Goal: Information Seeking & Learning: Learn about a topic

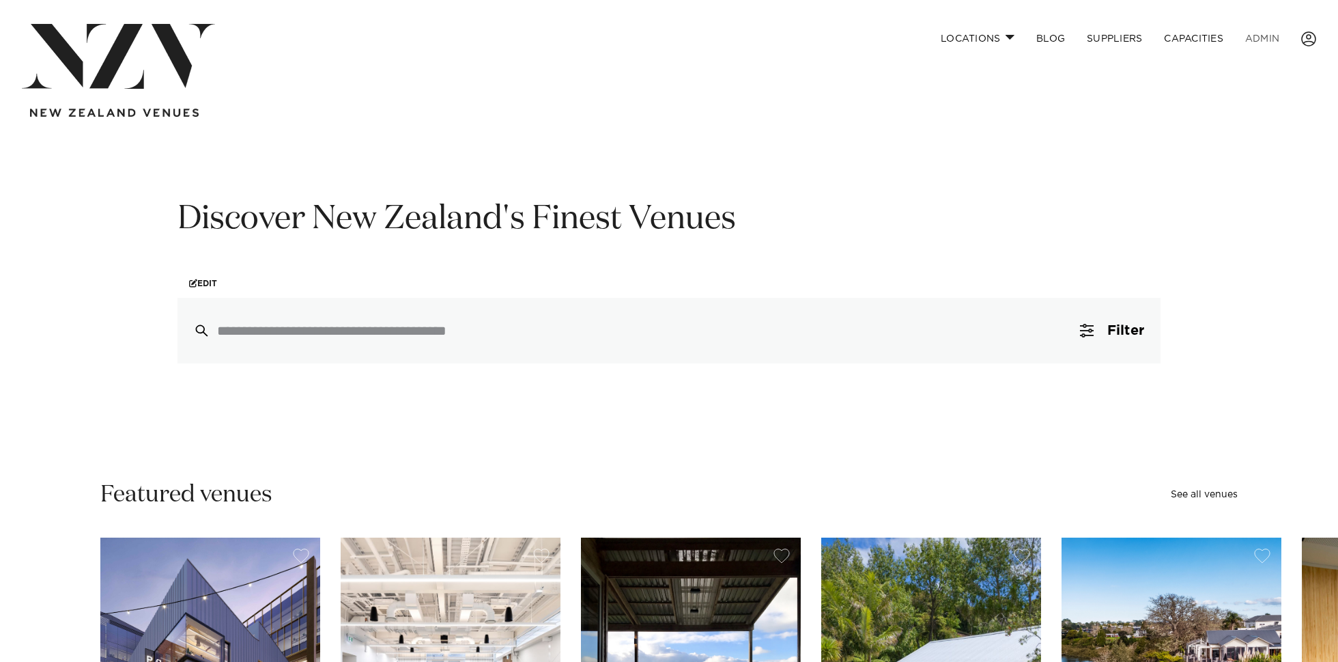
click at [1256, 37] on link "ADMIN" at bounding box center [1262, 38] width 56 height 29
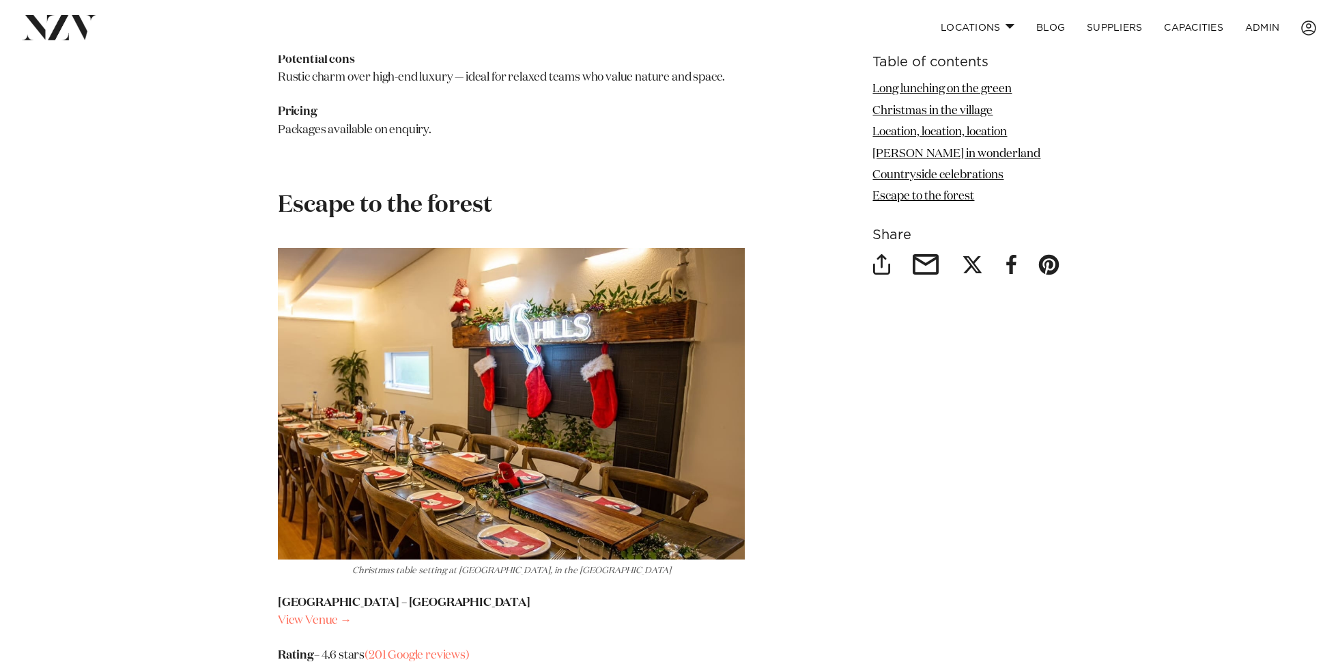
scroll to position [6088, 0]
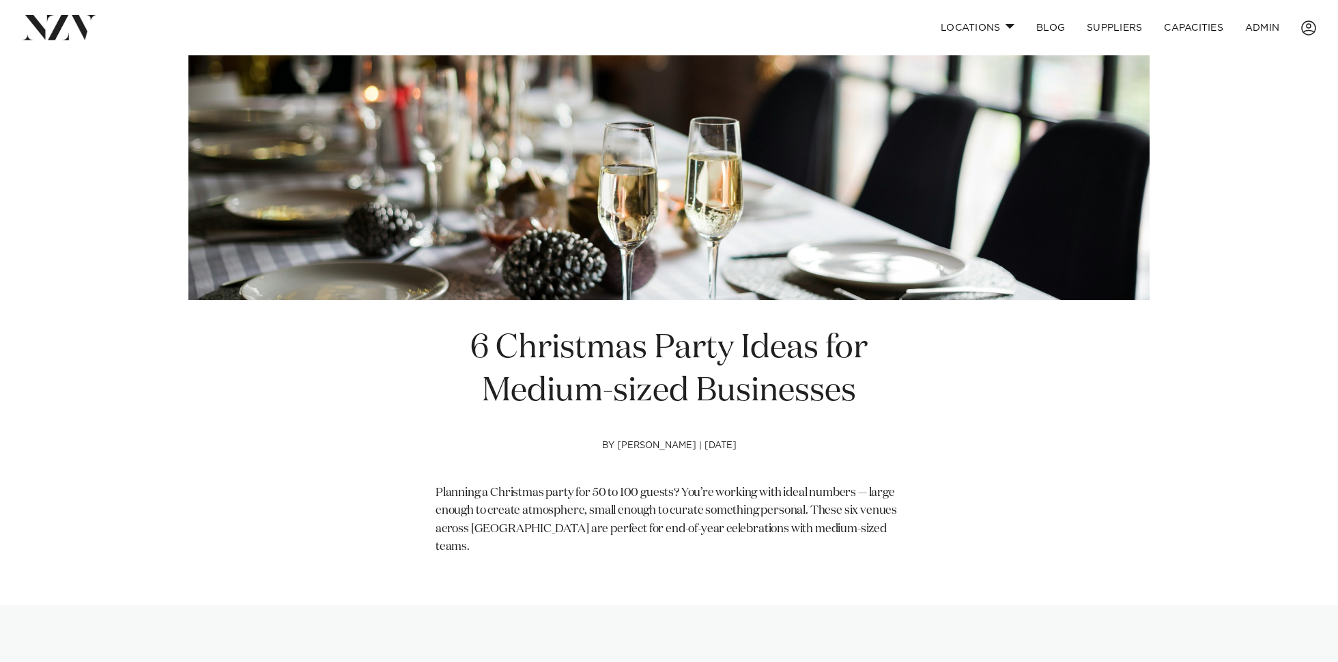
scroll to position [243, 0]
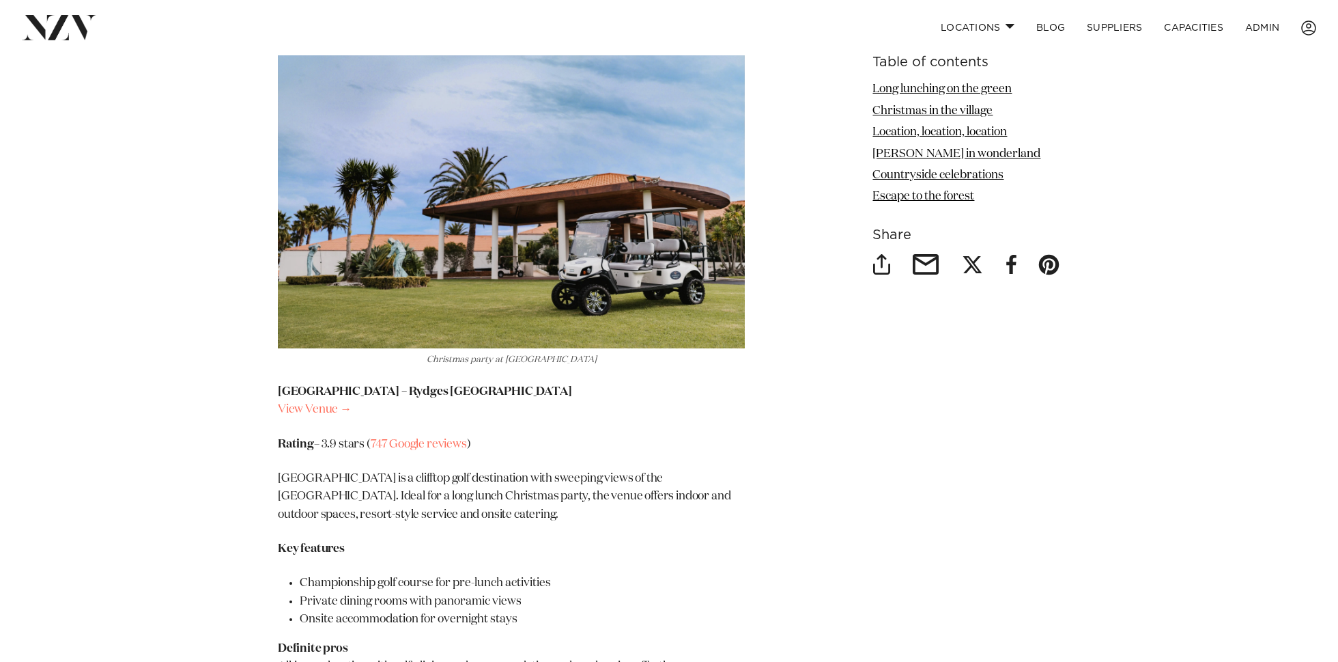
scroll to position [1721, 0]
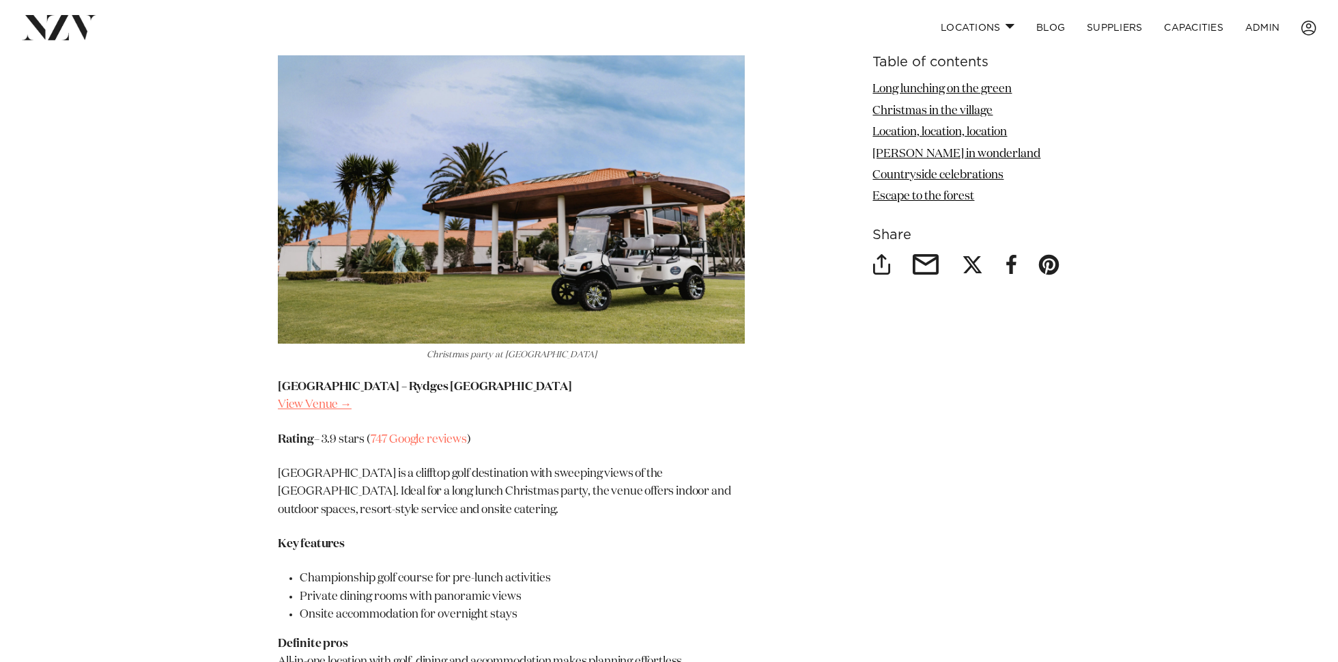
click at [320, 399] on link "View Venue →" at bounding box center [315, 405] width 74 height 12
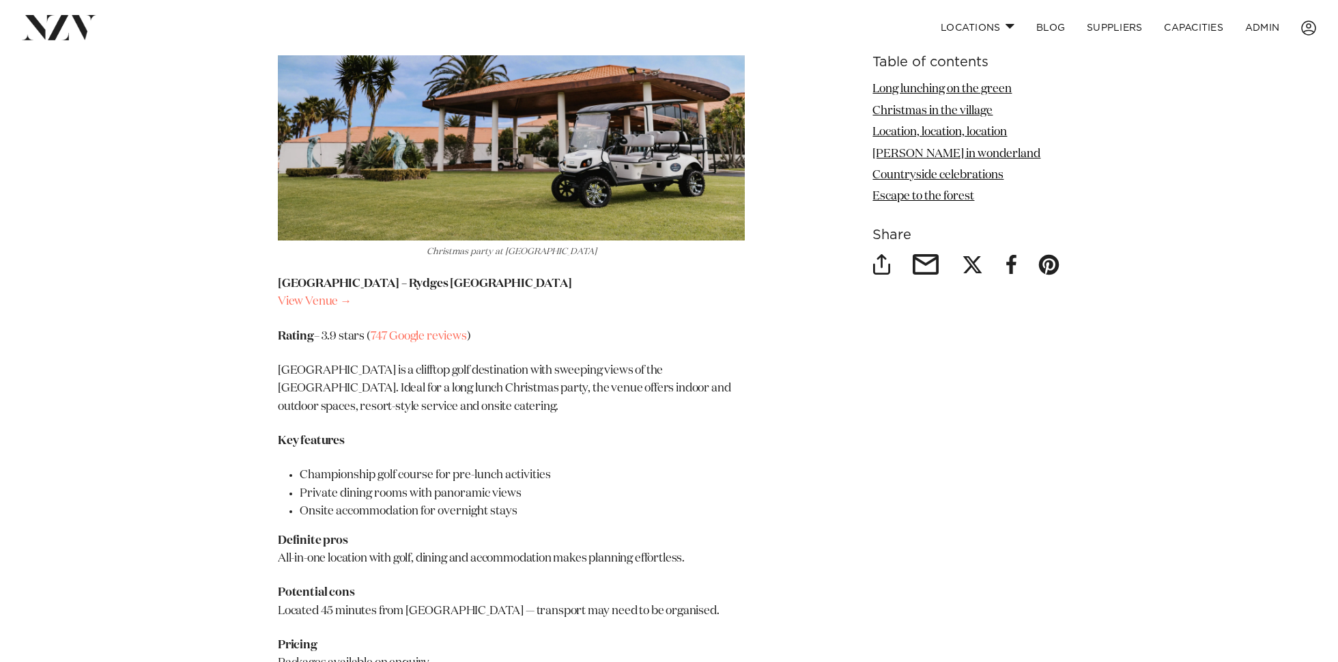
scroll to position [1846, 0]
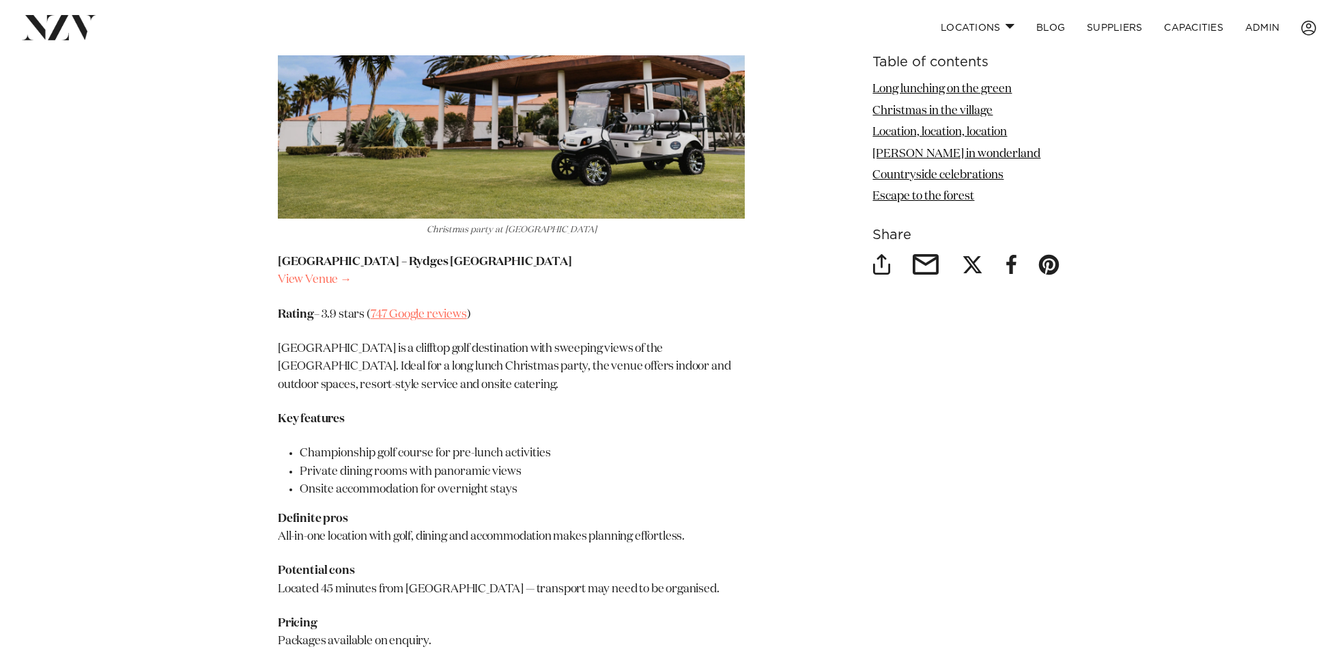
click at [422, 309] on link "747 Google reviews" at bounding box center [419, 315] width 96 height 12
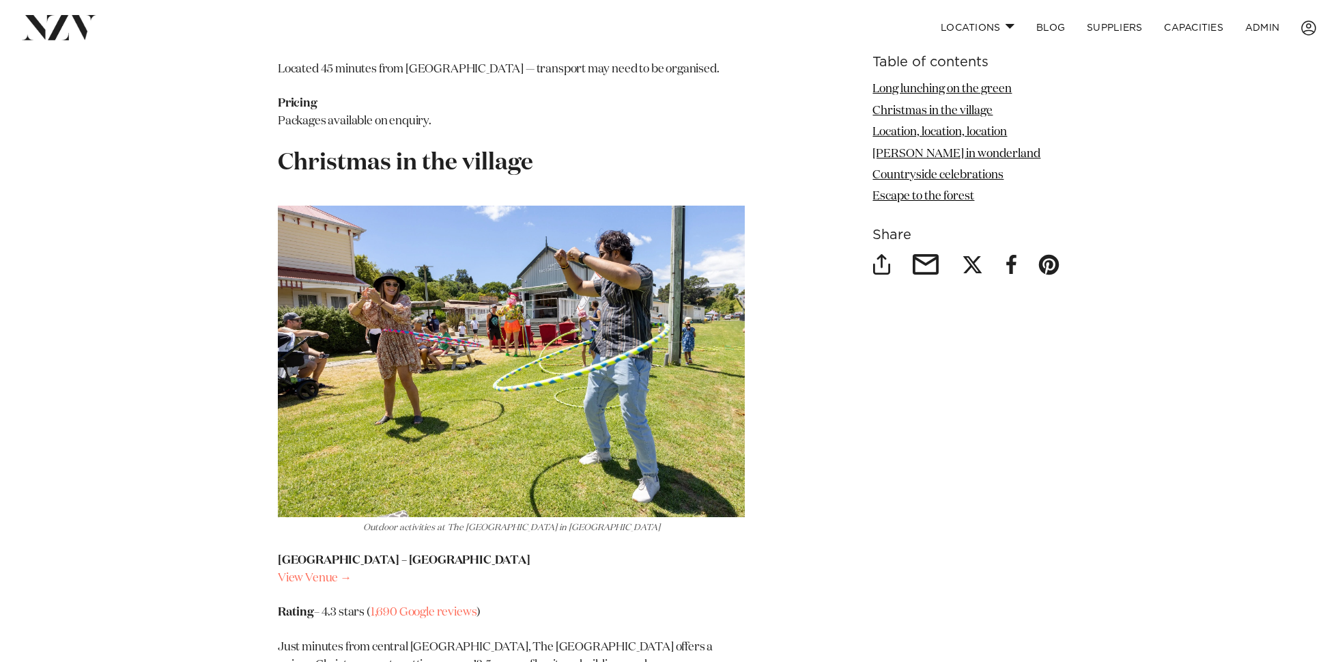
scroll to position [2390, 0]
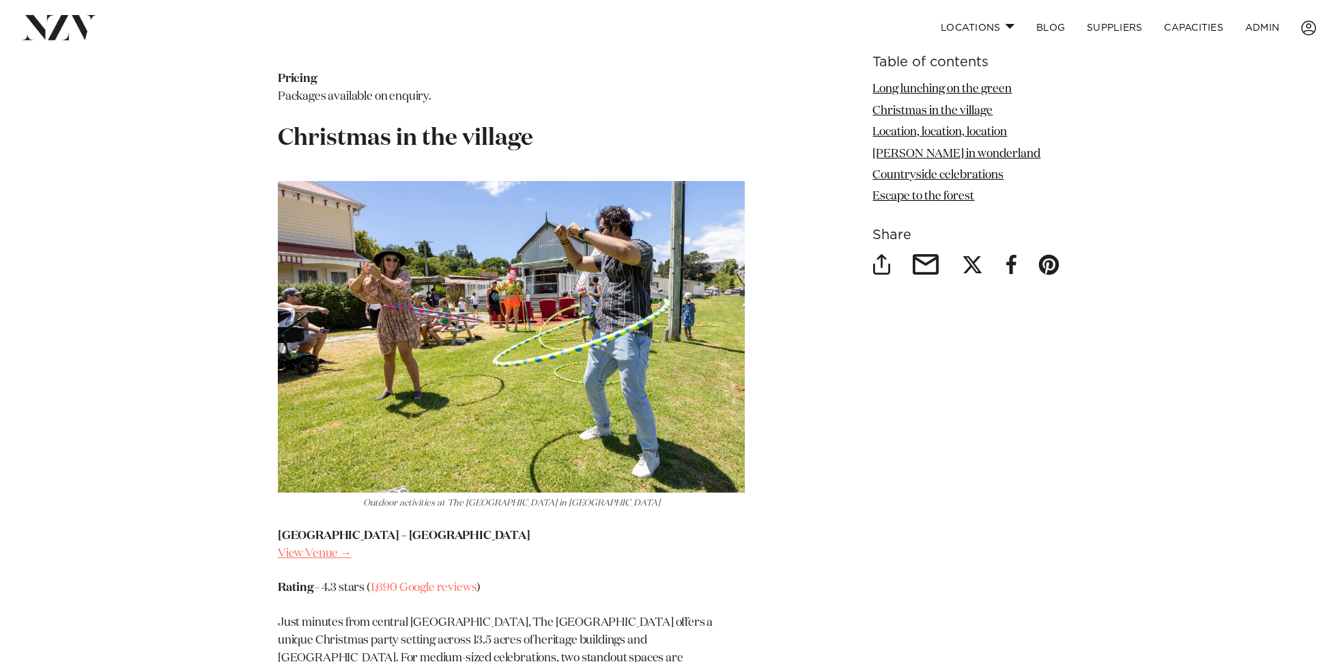
click at [322, 548] on link "View Venue →" at bounding box center [315, 554] width 74 height 12
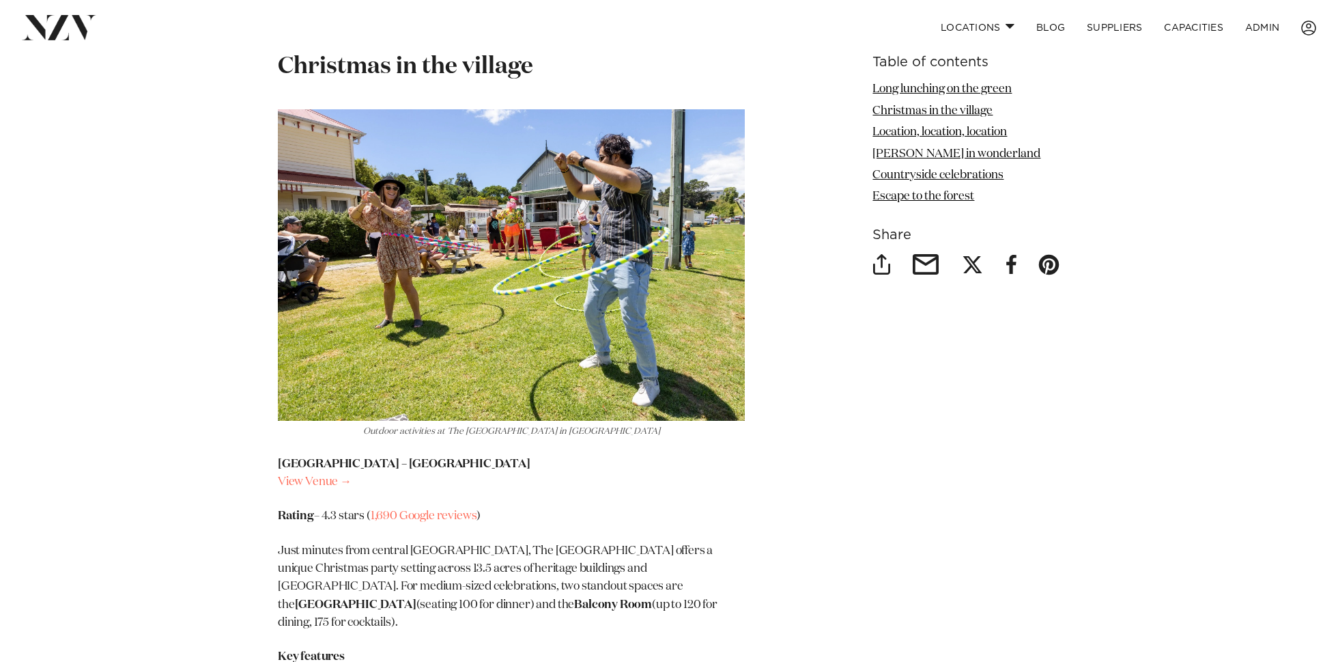
scroll to position [2473, 0]
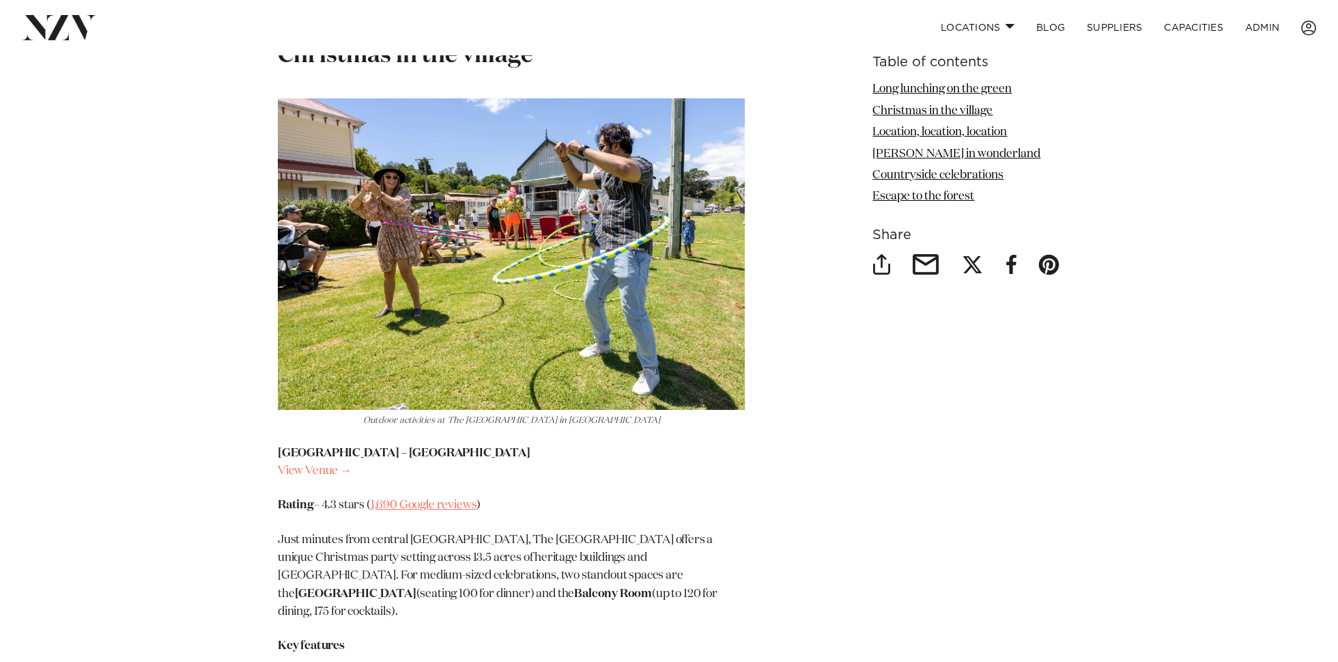
click at [443, 499] on link "1,690 Google reviews" at bounding box center [424, 505] width 107 height 12
click at [319, 465] on link "View Venue →" at bounding box center [315, 471] width 74 height 12
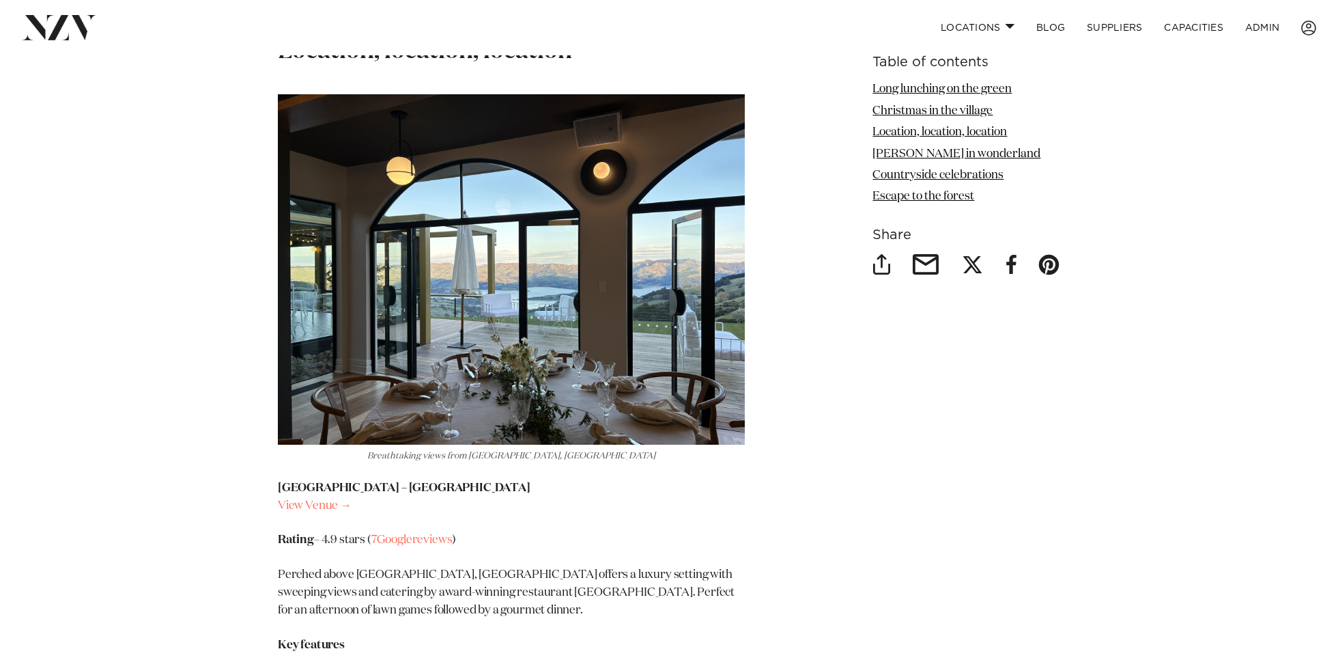
scroll to position [3387, 0]
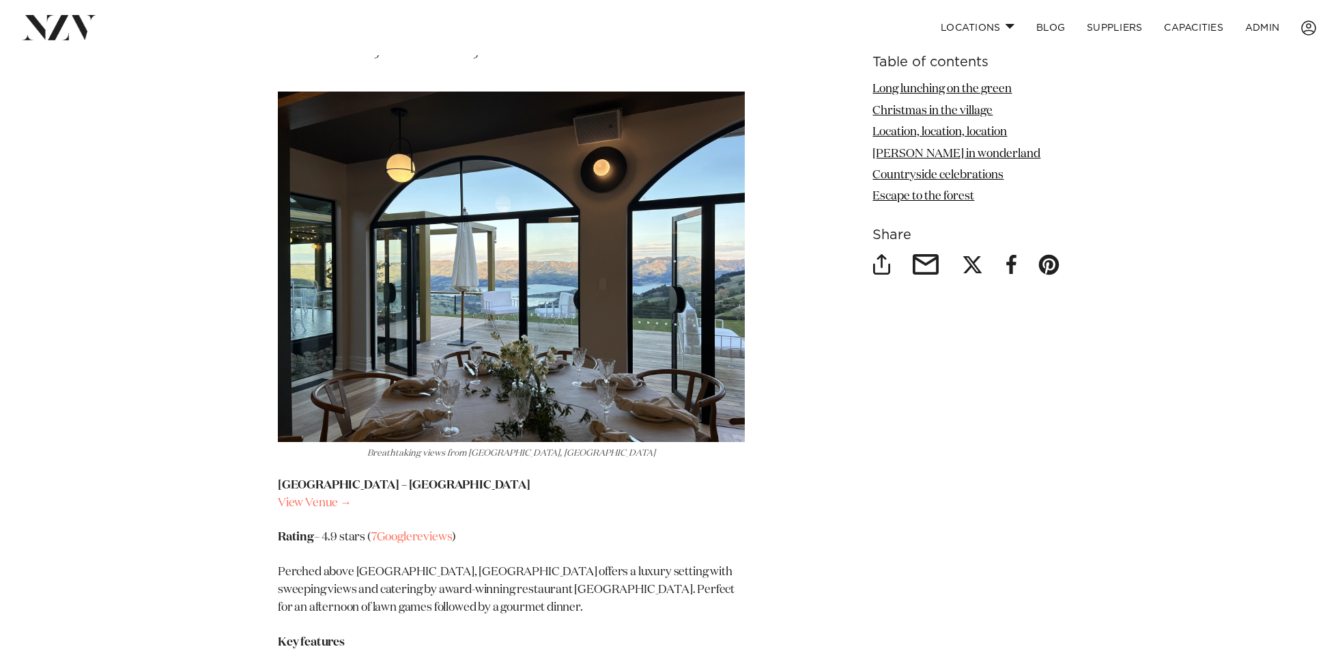
click at [324, 477] on p "Christchurch – The Hilltop View Venue →" at bounding box center [511, 495] width 467 height 36
click at [323, 497] on link "View Venue →" at bounding box center [315, 503] width 74 height 12
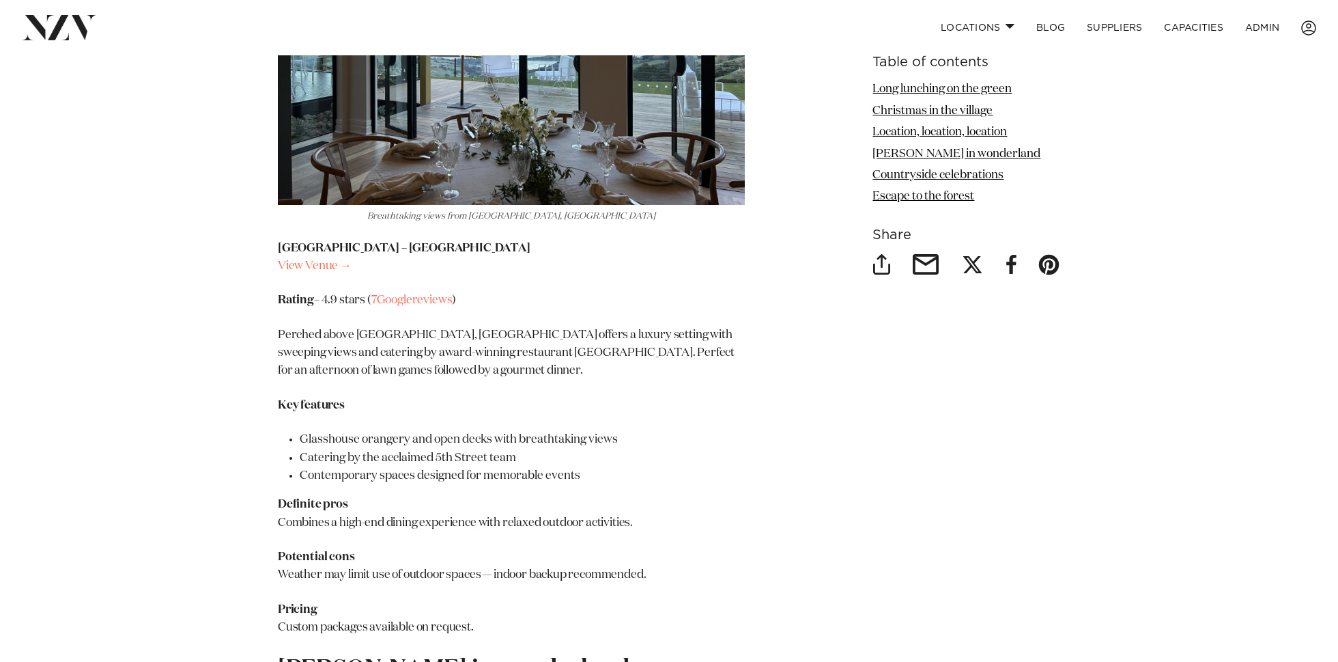
scroll to position [3629, 0]
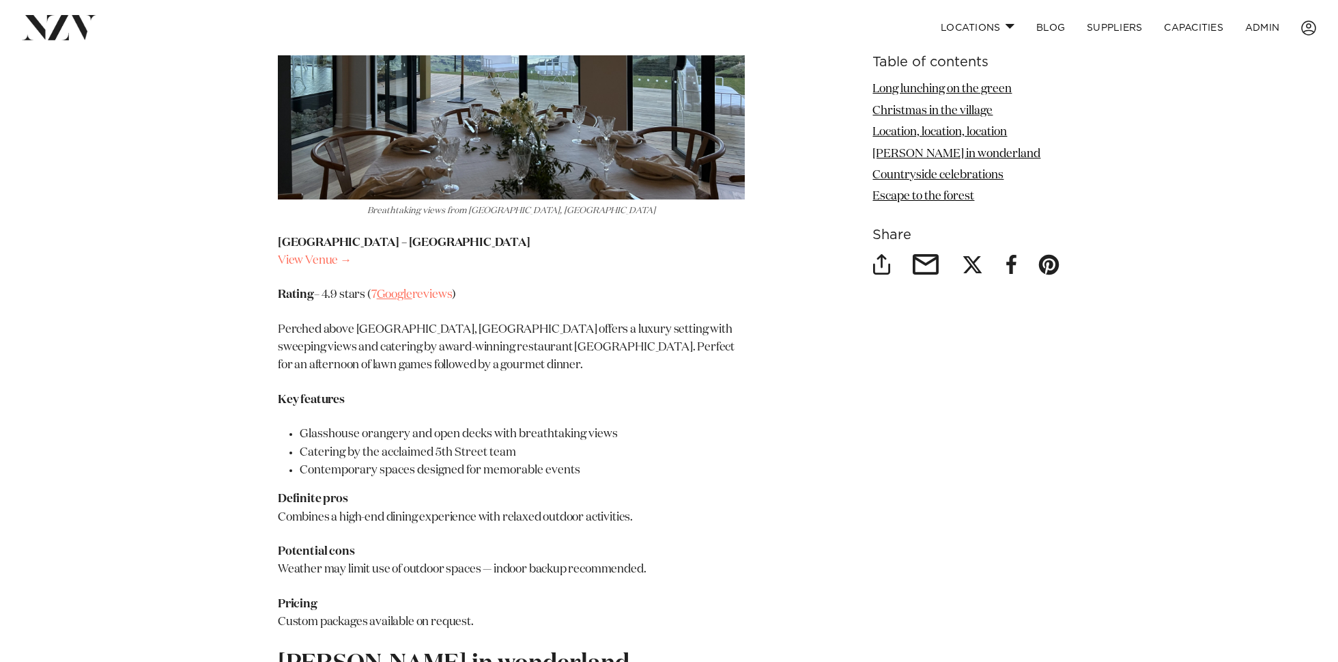
click at [412, 289] on link "Google" at bounding box center [395, 295] width 36 height 12
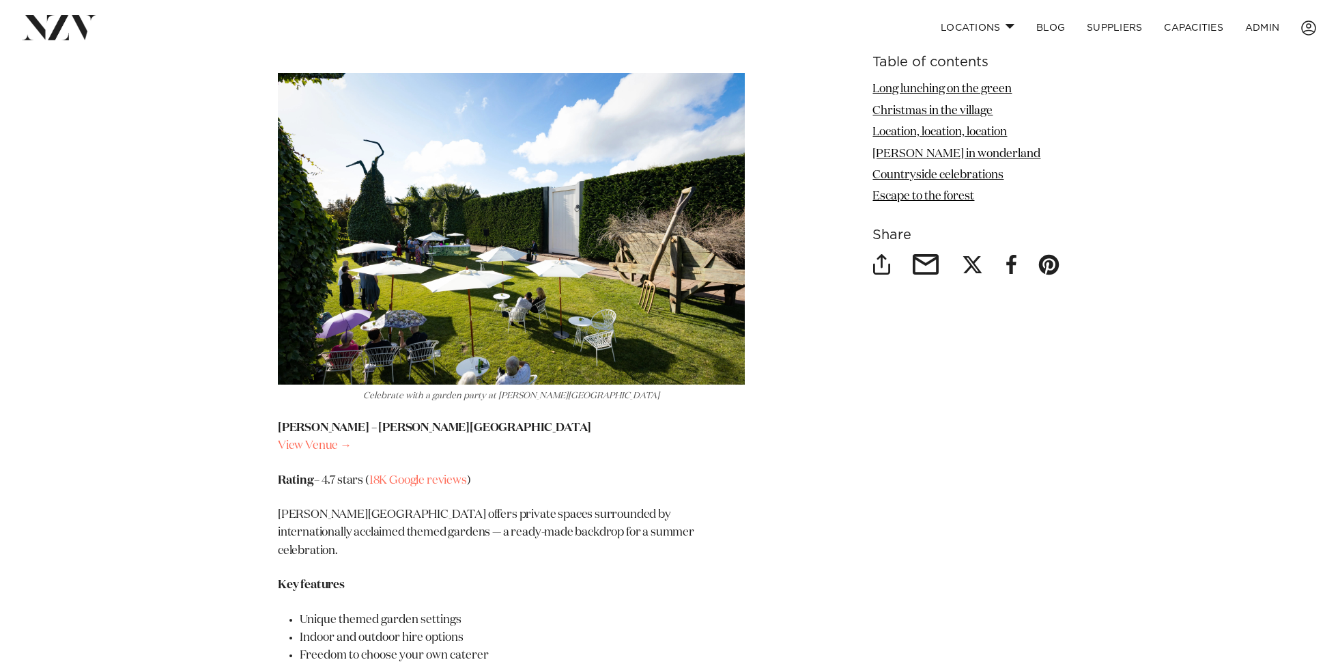
scroll to position [4292, 0]
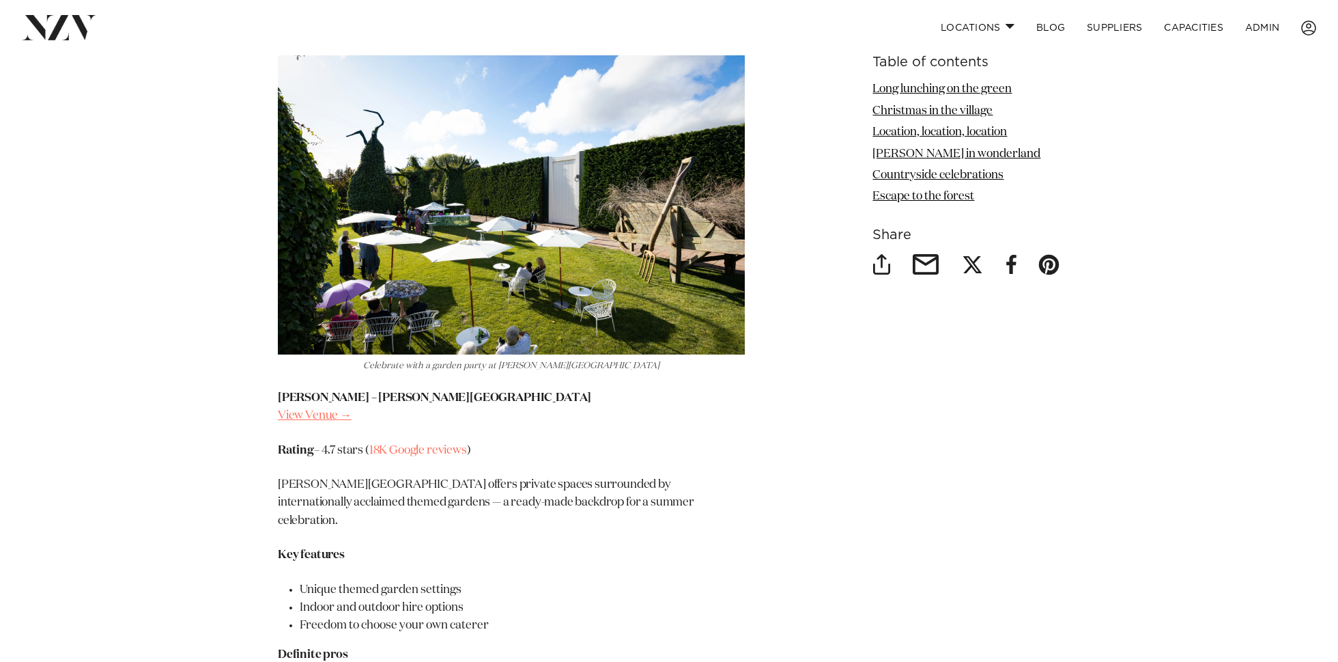
click at [315, 410] on link "View Venue →" at bounding box center [315, 416] width 74 height 12
click at [421, 444] on link "Google" at bounding box center [407, 450] width 36 height 12
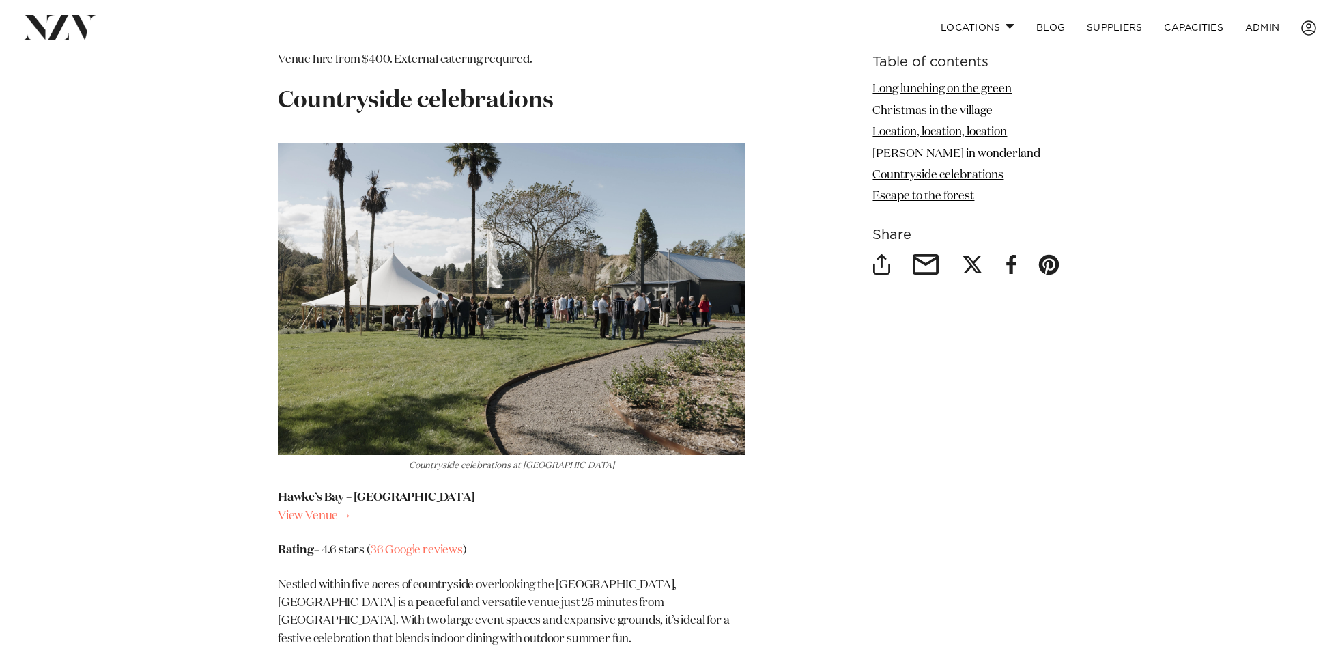
scroll to position [5039, 0]
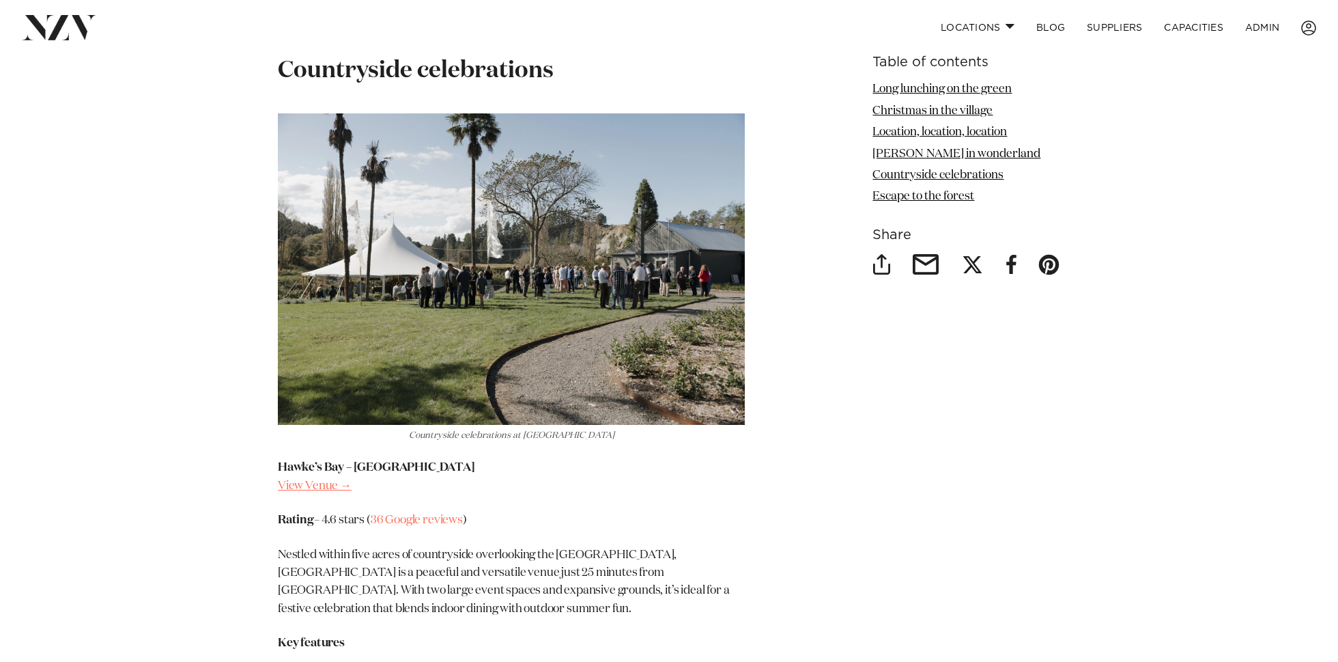
click at [307, 480] on link "View Venue →" at bounding box center [315, 486] width 74 height 12
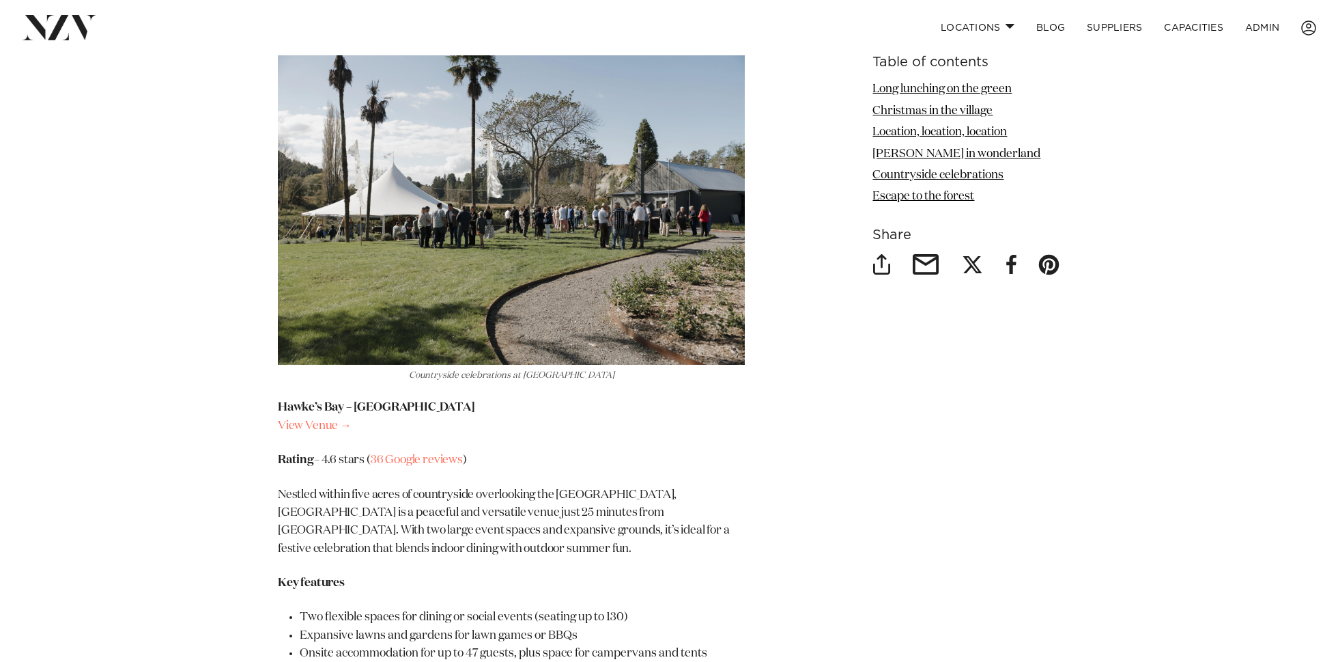
scroll to position [5100, 0]
click at [416, 453] on link "Google" at bounding box center [403, 459] width 36 height 12
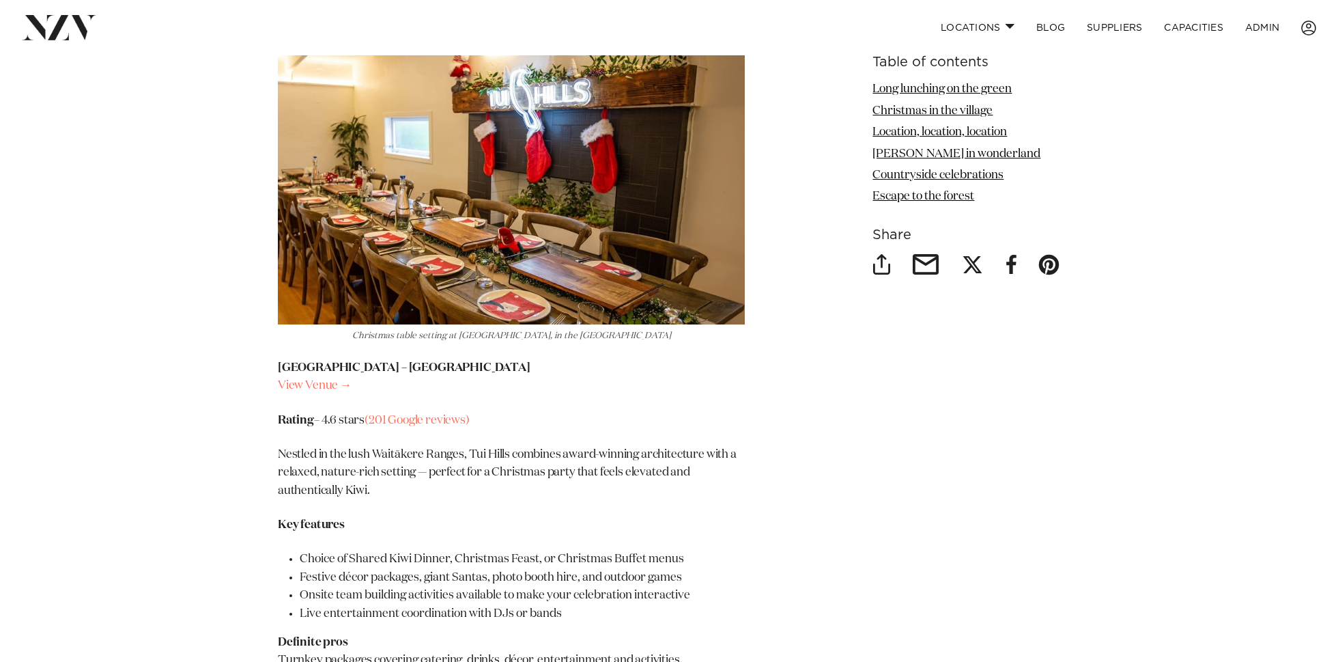
scroll to position [6047, 0]
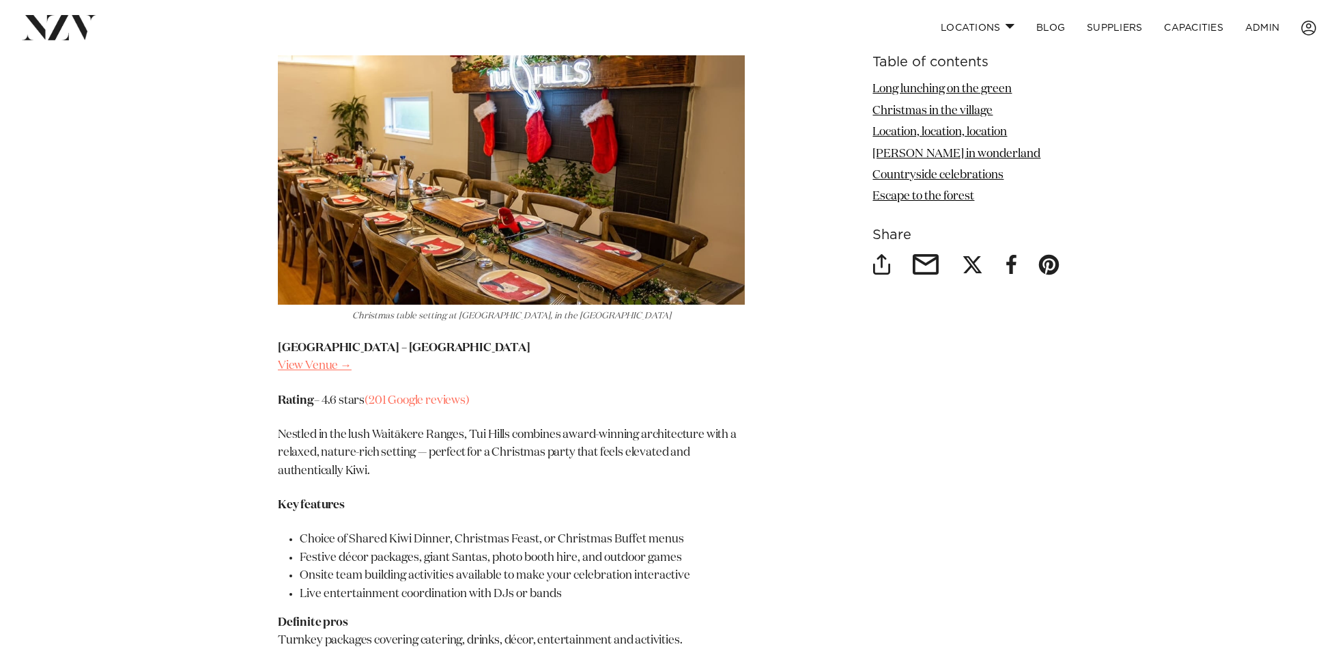
click at [322, 360] on link "View Venue →" at bounding box center [315, 366] width 74 height 12
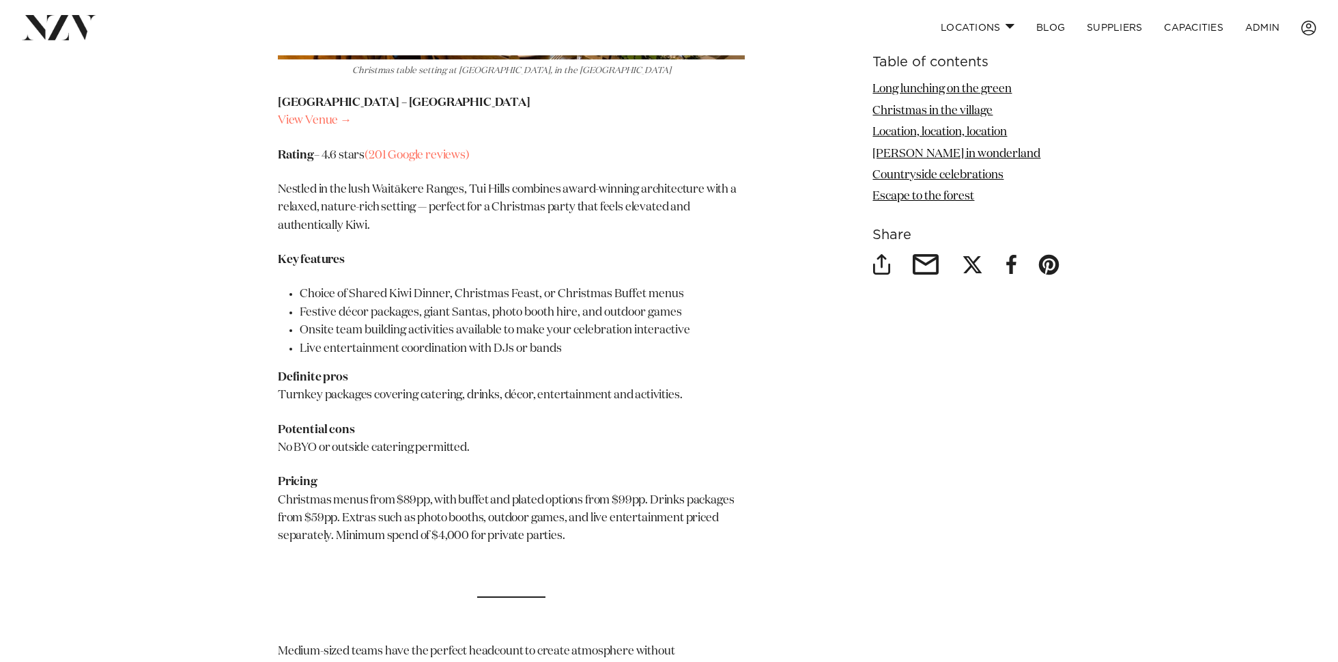
scroll to position [6241, 0]
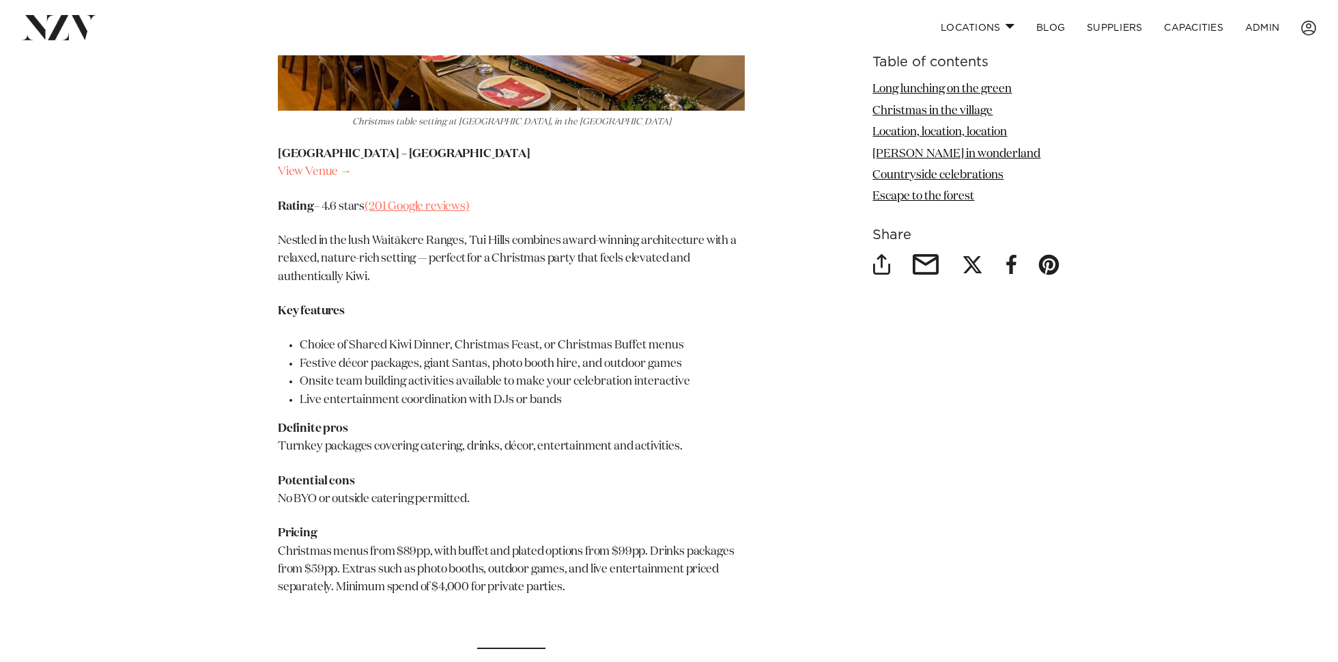
click at [388, 201] on link "(201 Google reviews)" at bounding box center [417, 207] width 105 height 12
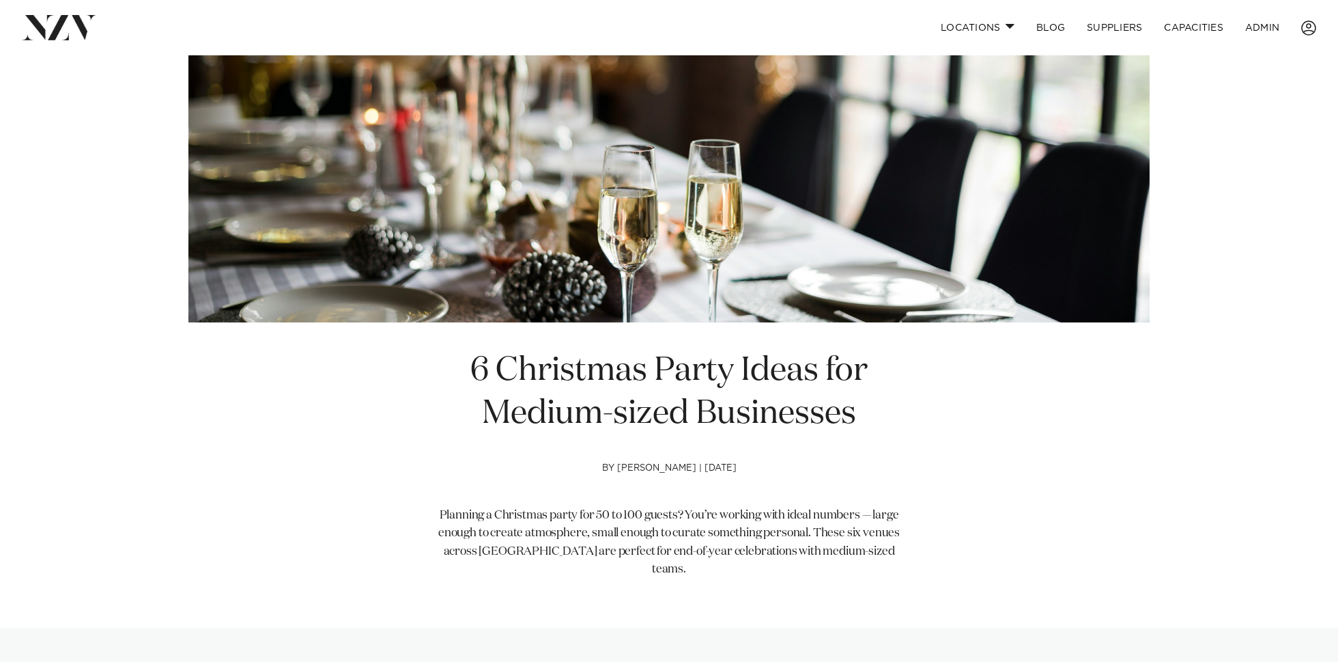
scroll to position [0, 0]
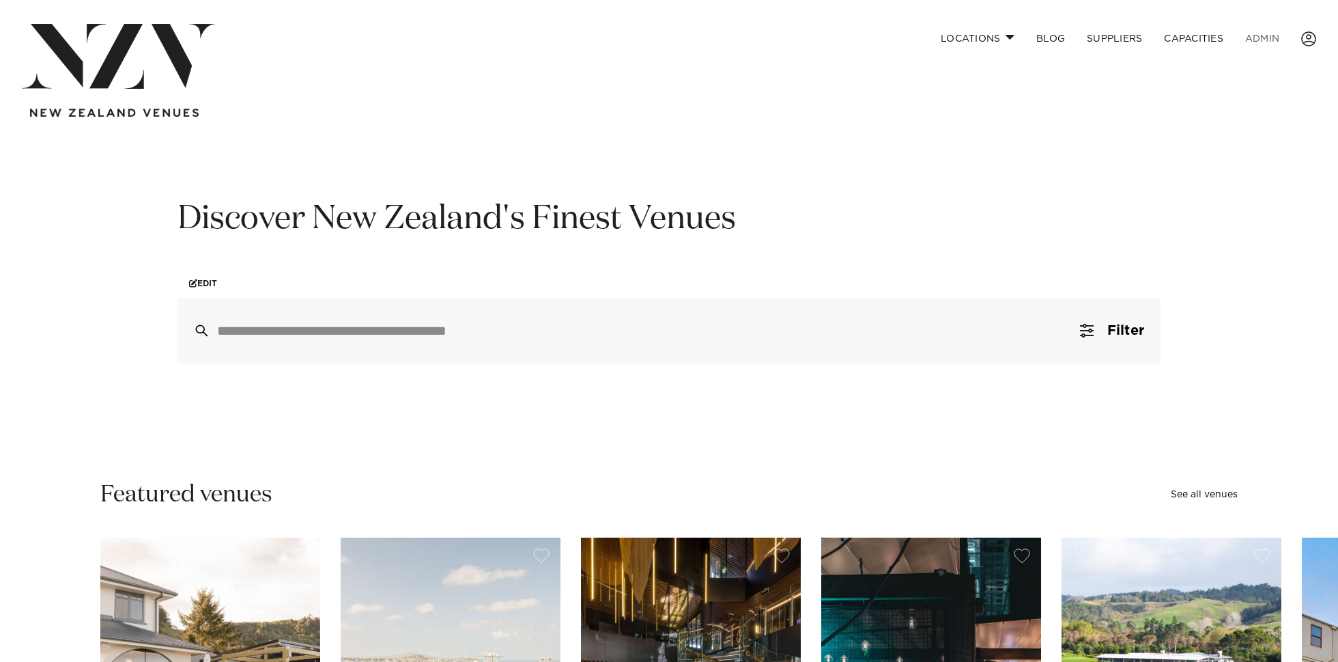
click at [1260, 39] on link "ADMIN" at bounding box center [1262, 38] width 56 height 29
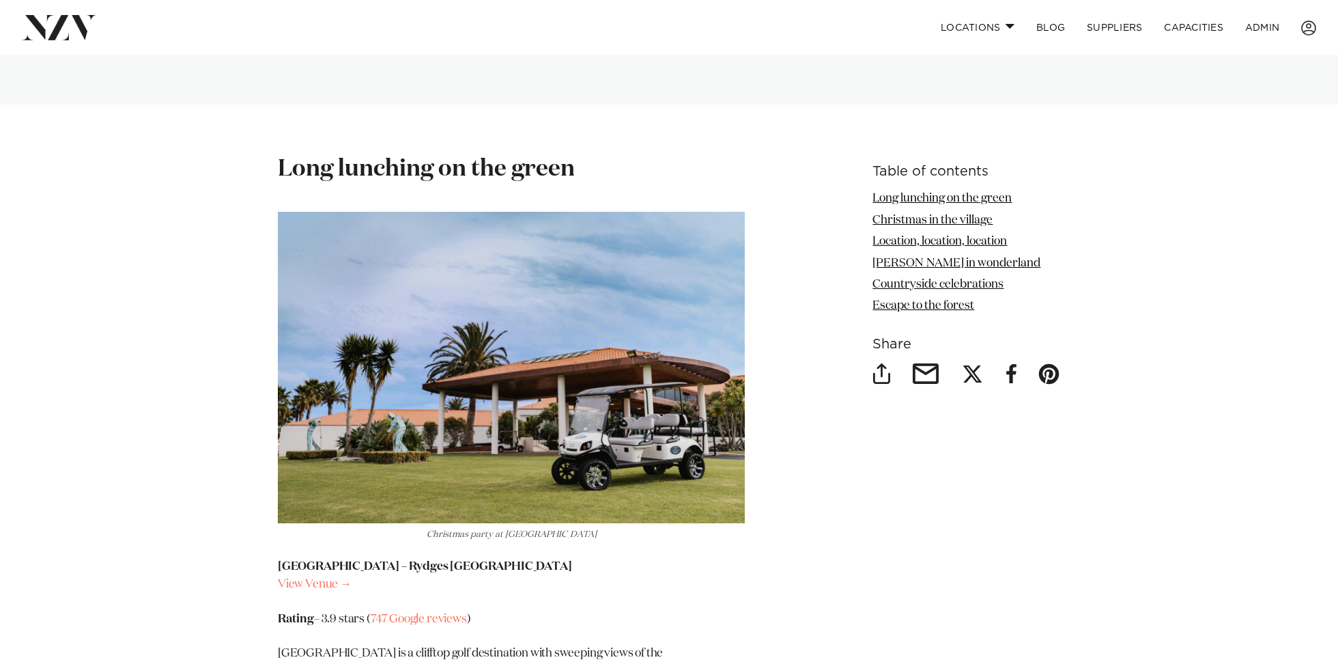
scroll to position [1551, 0]
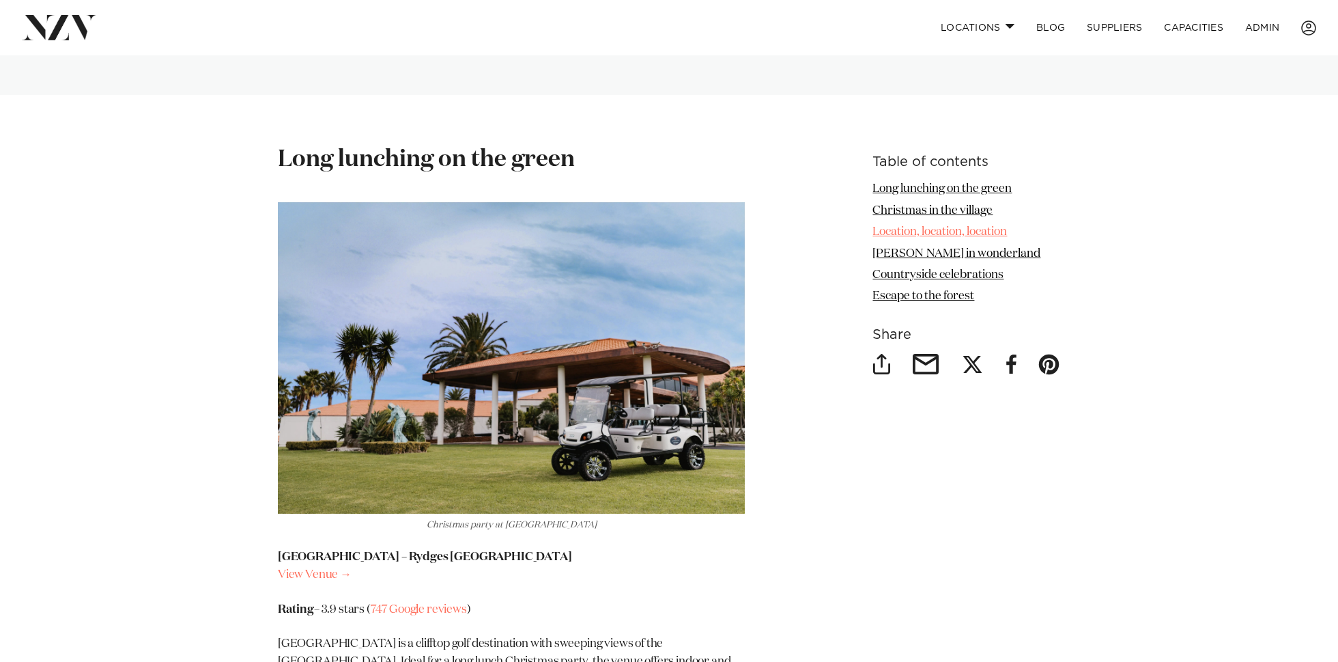
click at [931, 226] on link "Location, location, location" at bounding box center [940, 232] width 134 height 12
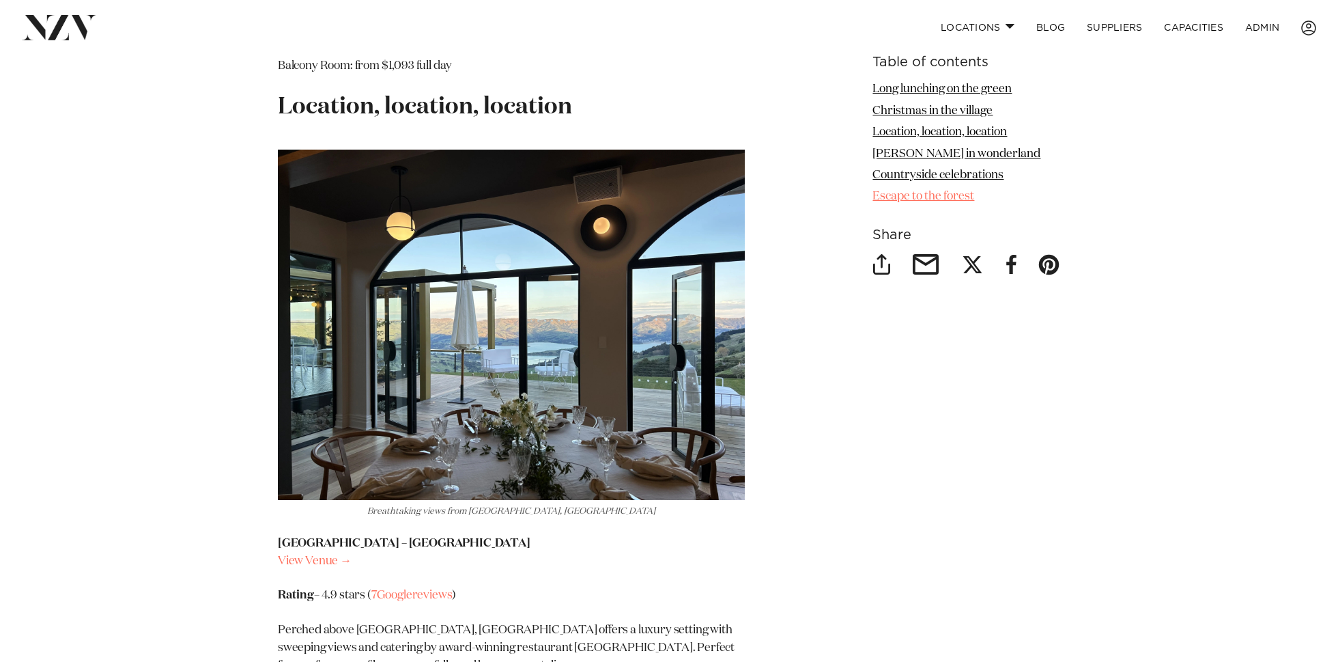
click at [928, 195] on link "Escape to the forest" at bounding box center [924, 196] width 102 height 12
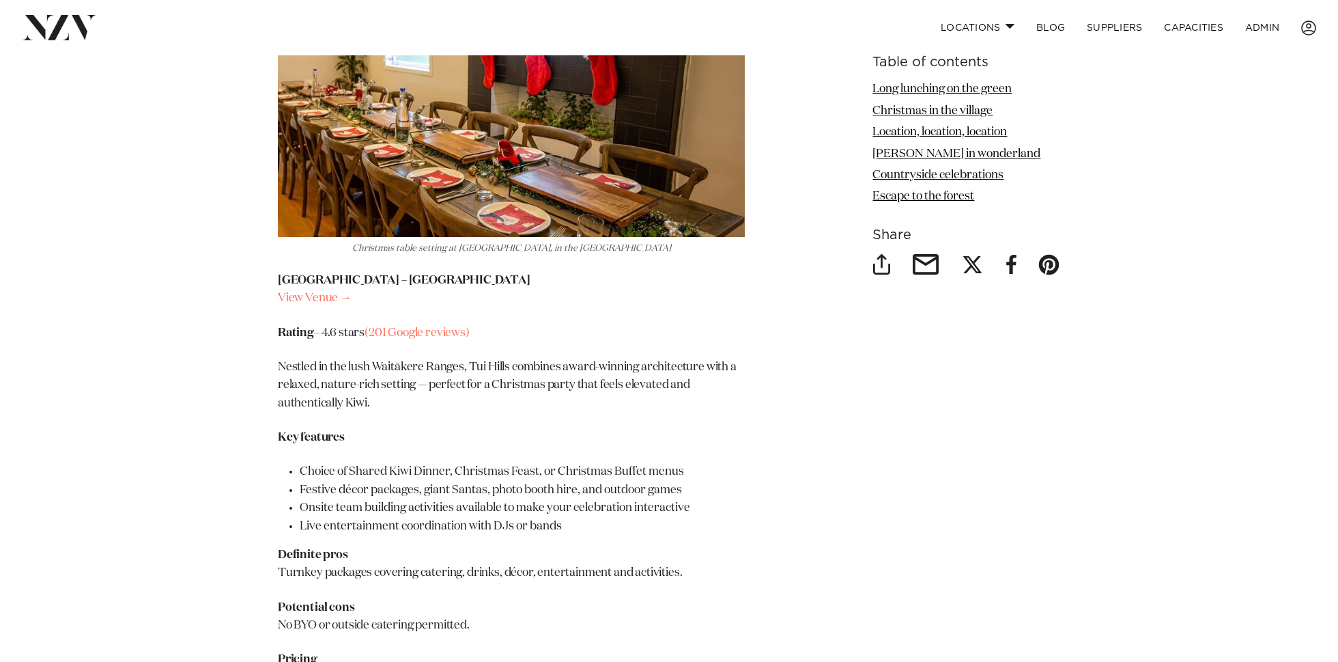
scroll to position [6108, 0]
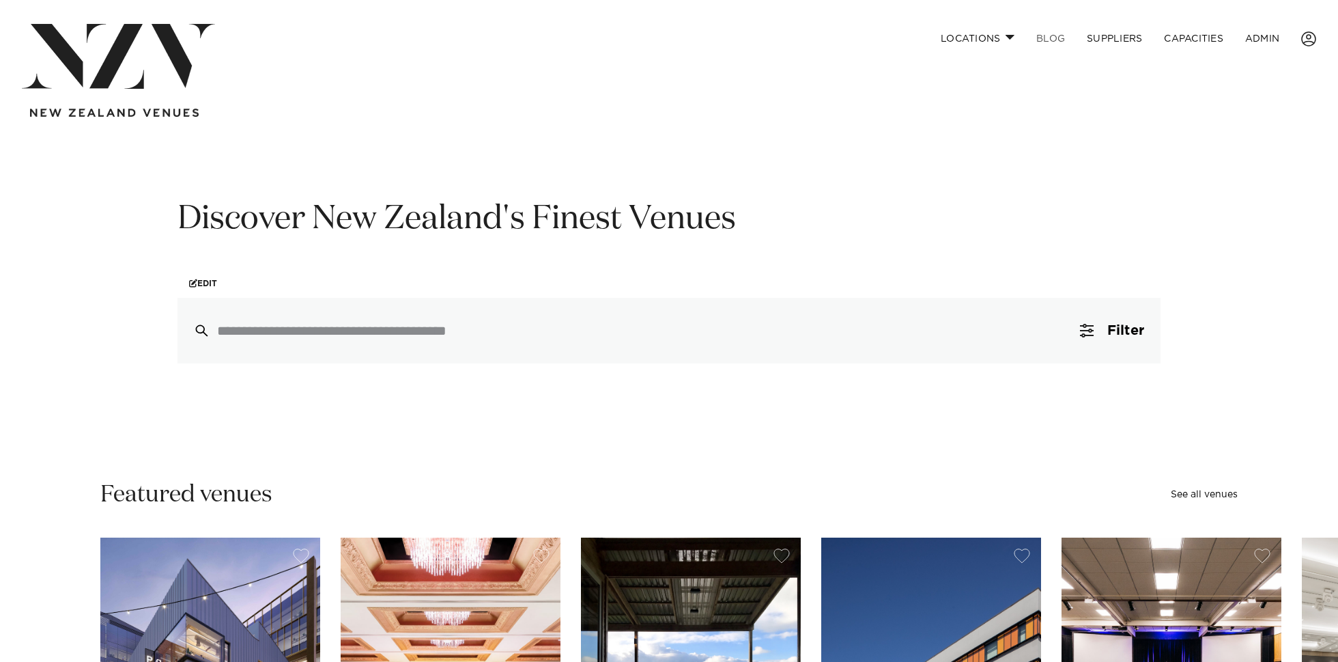
click at [1061, 42] on link "BLOG" at bounding box center [1050, 38] width 51 height 29
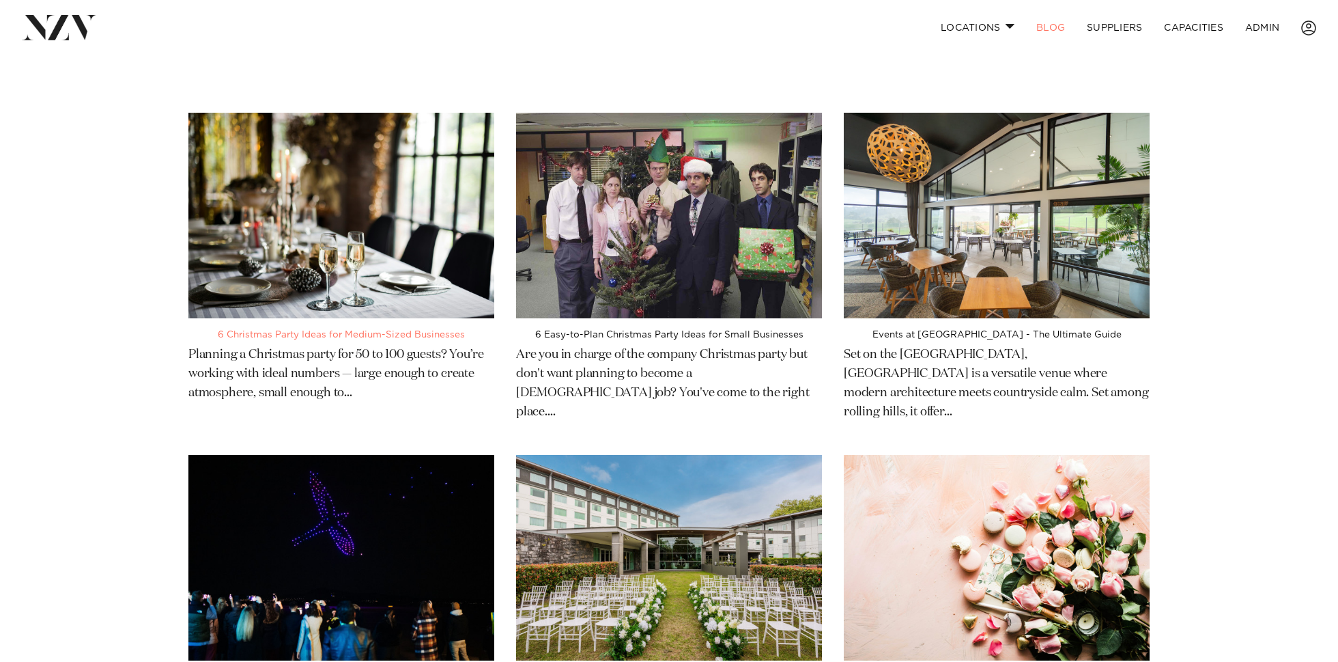
click at [267, 253] on img at bounding box center [341, 215] width 306 height 205
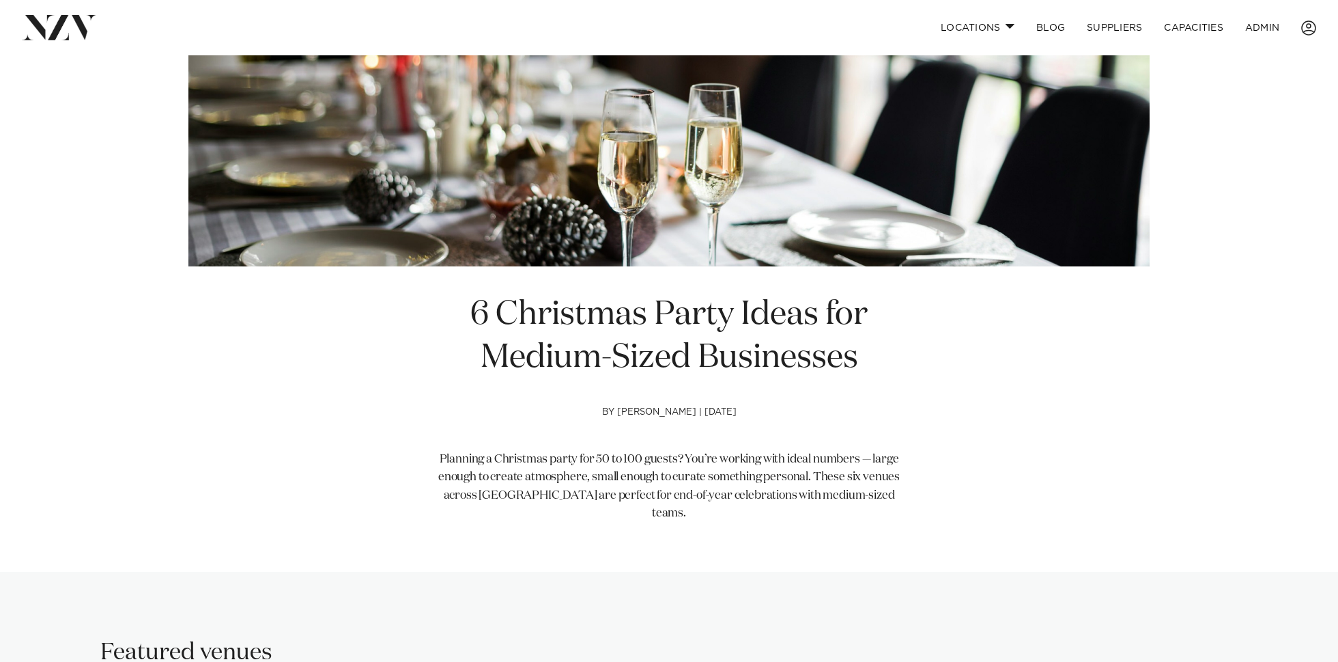
scroll to position [287, 0]
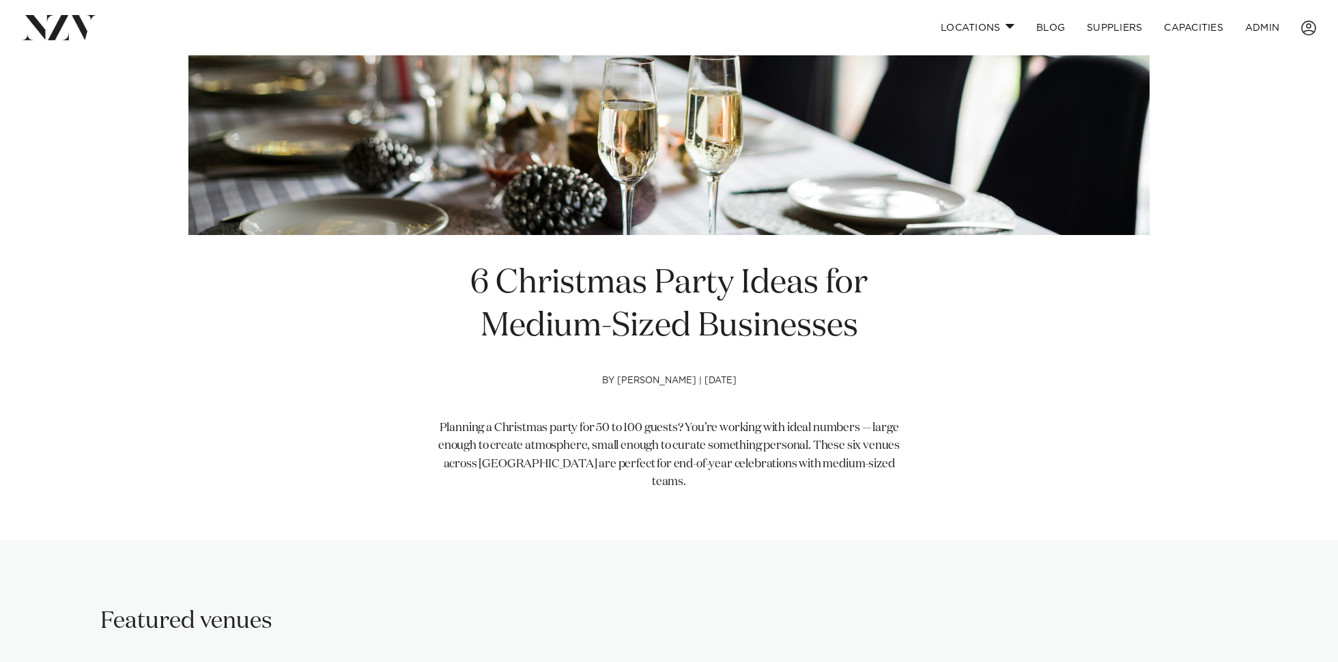
click at [747, 429] on p "Planning a Christmas party for 50 to 100 guests? You’re working with ideal numb…" at bounding box center [669, 455] width 467 height 72
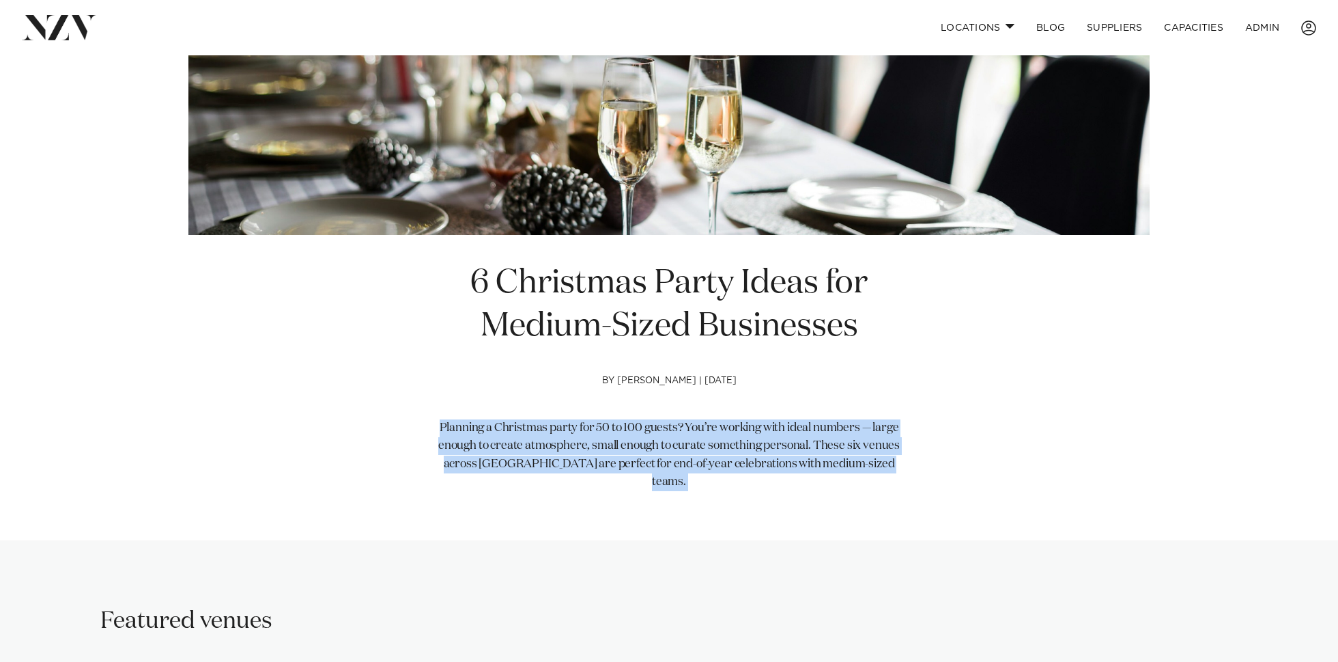
click at [747, 429] on p "Planning a Christmas party for 50 to 100 guests? You’re working with ideal numb…" at bounding box center [669, 455] width 467 height 72
copy article "Planning a Christmas party for 50 to 100 guests? You’re working with ideal numb…"
click at [665, 449] on p "Planning a Christmas party for 50 to 100 guests? You’re working with ideal numb…" at bounding box center [669, 455] width 467 height 72
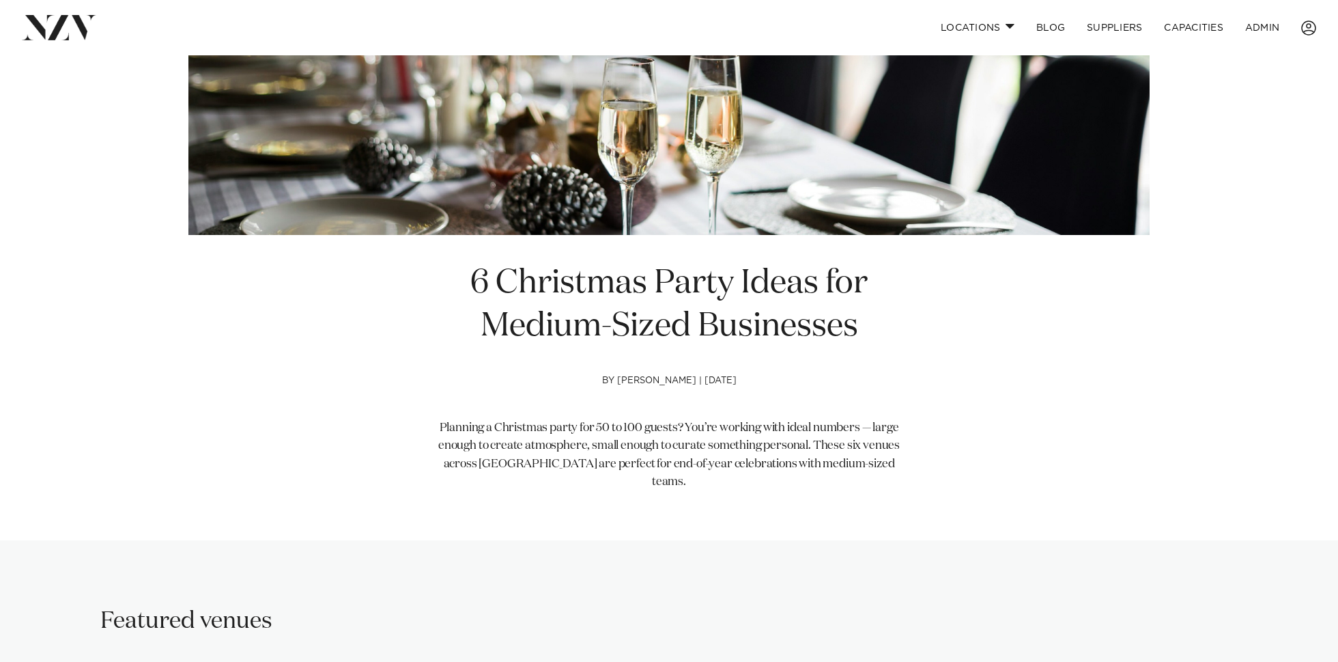
drag, startPoint x: 817, startPoint y: 449, endPoint x: 441, endPoint y: 410, distance: 378.2
click at [441, 410] on section "6 Christmas Party Ideas for Medium-Sized Businesses by Avya Hlavac | 11 Aug 202…" at bounding box center [669, 390] width 467 height 256
copy section "Planning a Christmas party for 50 to 100 guests? You’re working with ideal numb…"
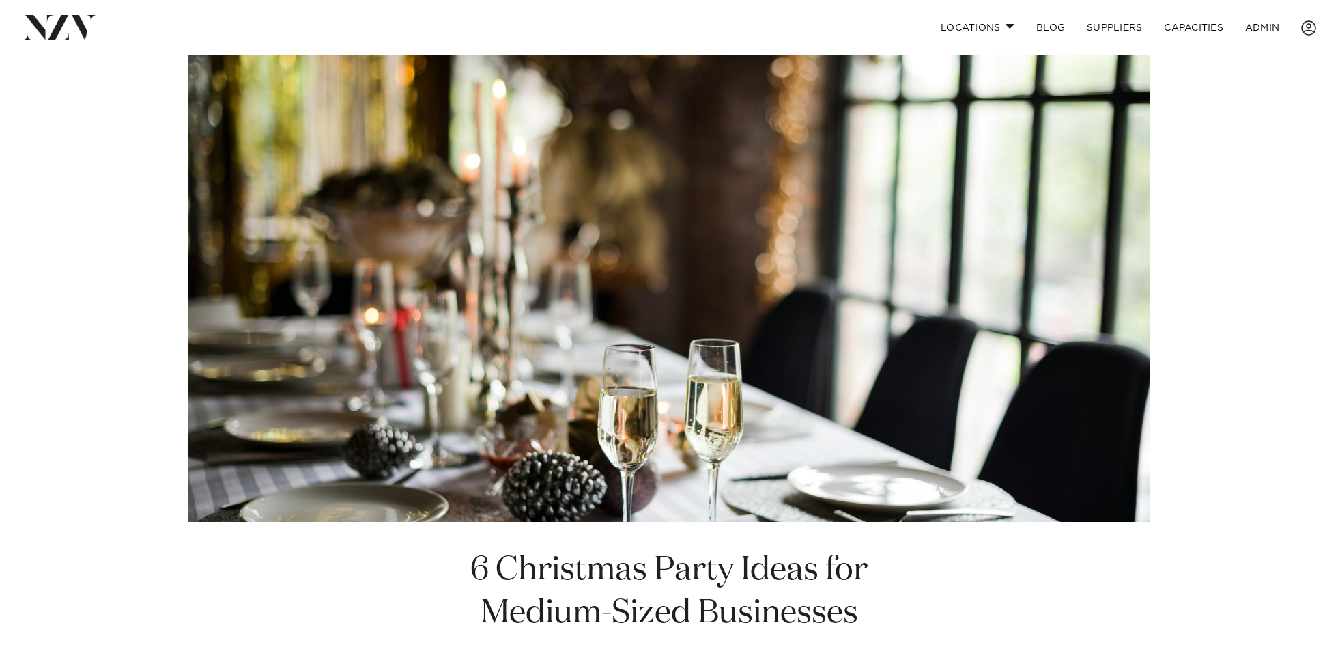
scroll to position [563, 0]
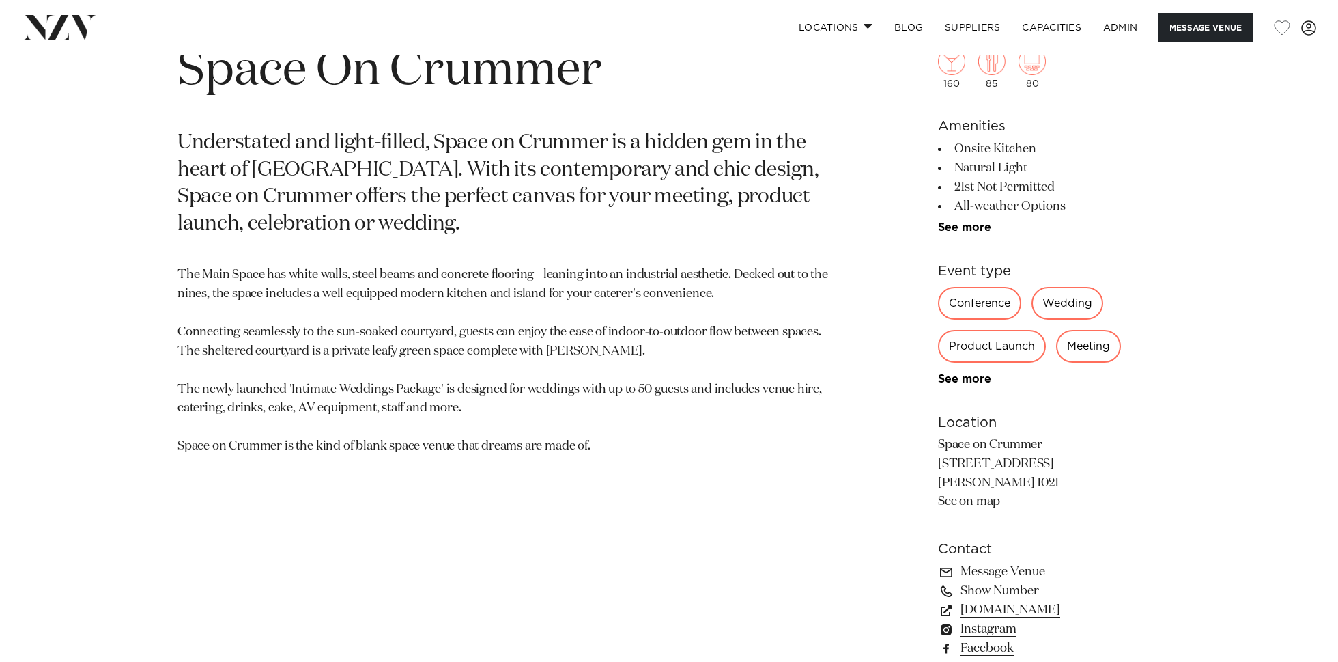
scroll to position [684, 0]
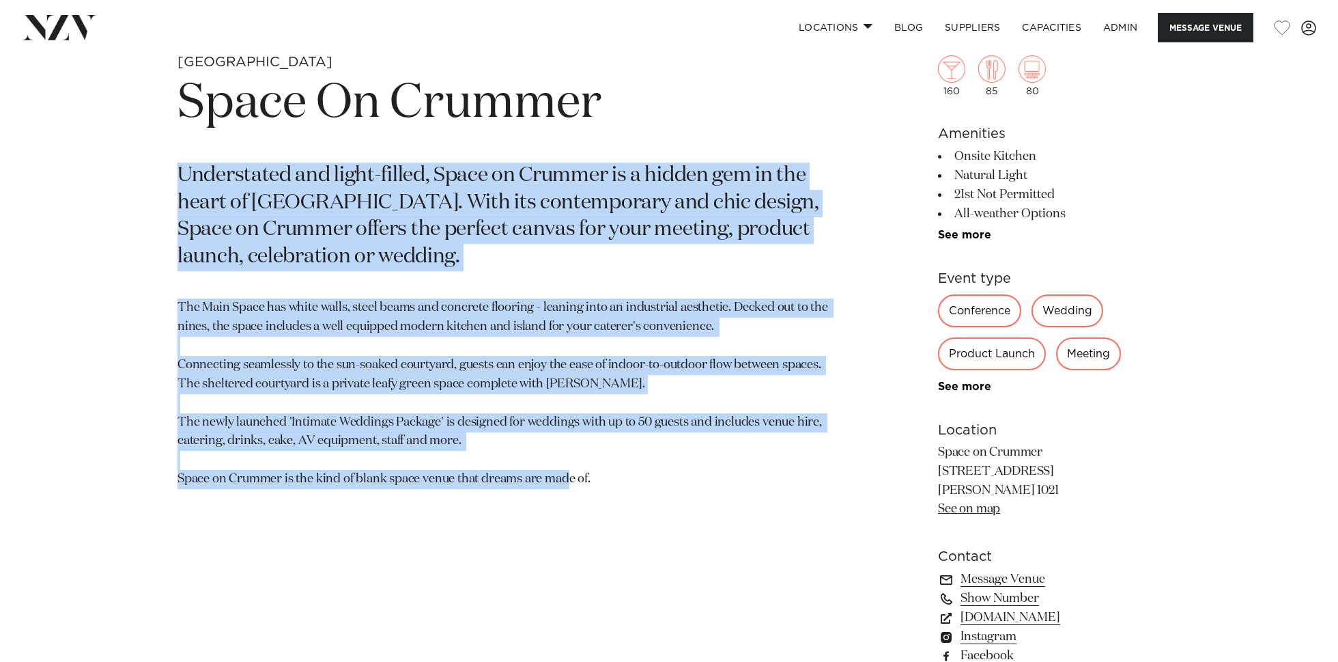
drag, startPoint x: 661, startPoint y: 500, endPoint x: 97, endPoint y: 153, distance: 662.4
click at [97, 153] on div "Auckland Space On Crummer Understated and light-filled, Space on Crummer is a h…" at bounding box center [669, 399] width 1162 height 693
copy section "Understated and light-filled, Space on Crummer is a hidden gem in the heart of …"
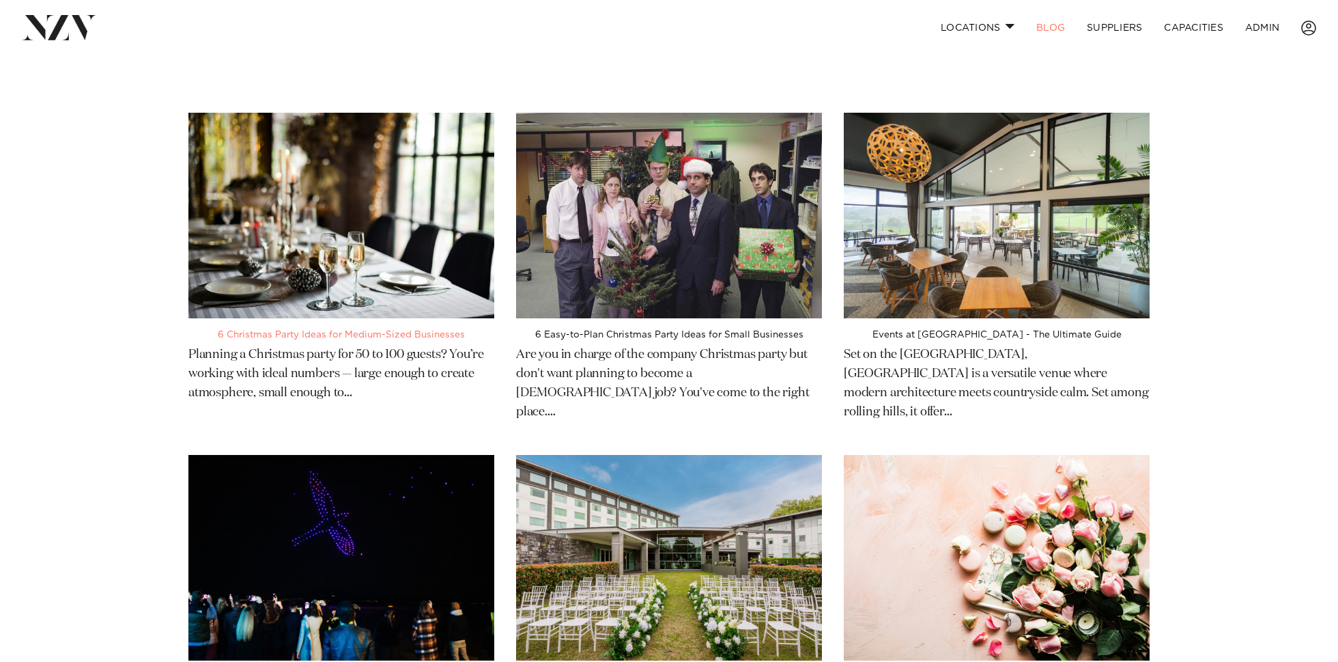
click at [377, 165] on img at bounding box center [341, 215] width 306 height 205
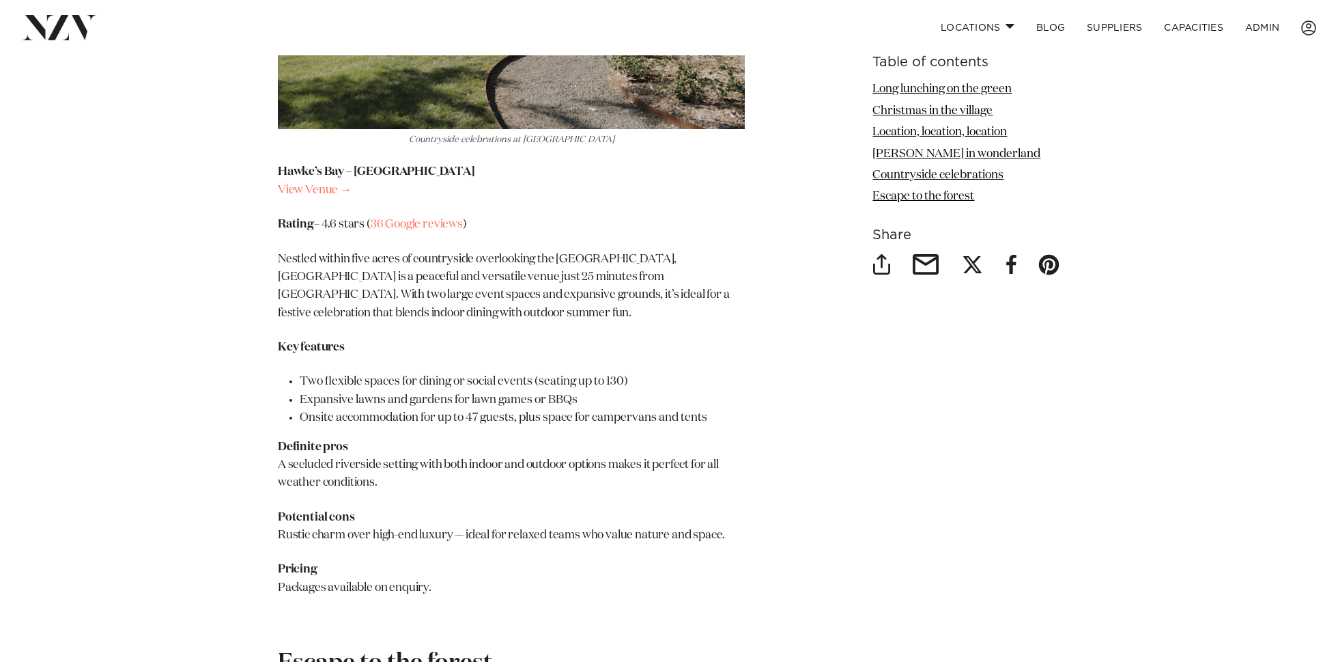
scroll to position [5332, 0]
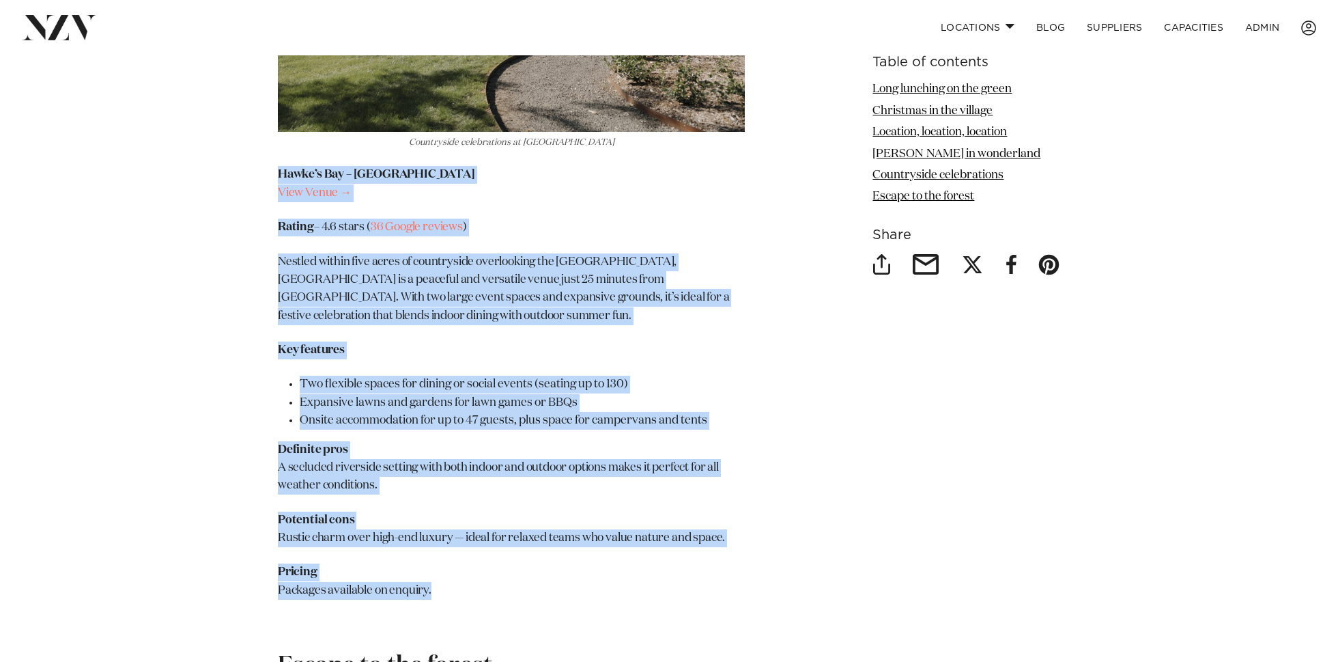
drag, startPoint x: 464, startPoint y: 541, endPoint x: 268, endPoint y: 124, distance: 460.9
copy section "Hawke’s Bay – Omatua View Venue → Rating – 4.6 stars ( 36 Google reviews ) Nest…"
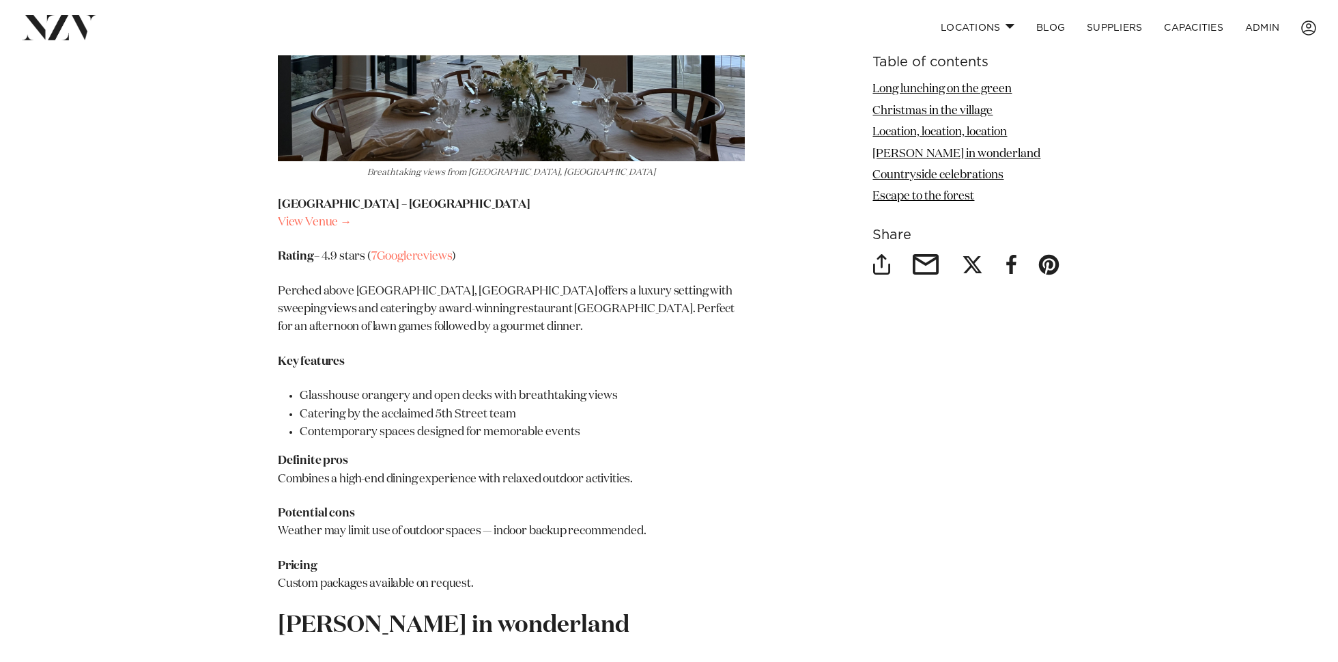
scroll to position [3665, 0]
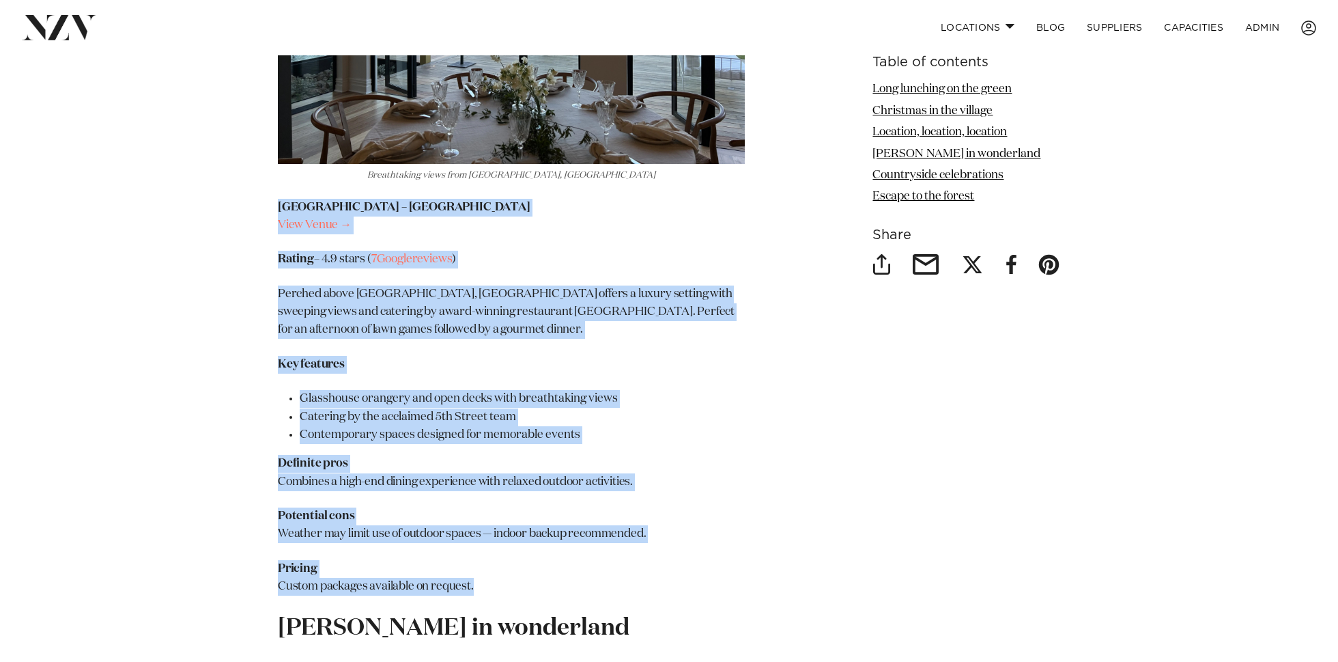
drag, startPoint x: 499, startPoint y: 547, endPoint x: 249, endPoint y: 164, distance: 457.7
copy section "Christchurch – The Hilltop View Venue → Rating – 4.9 stars ( 7 Google reviews )…"
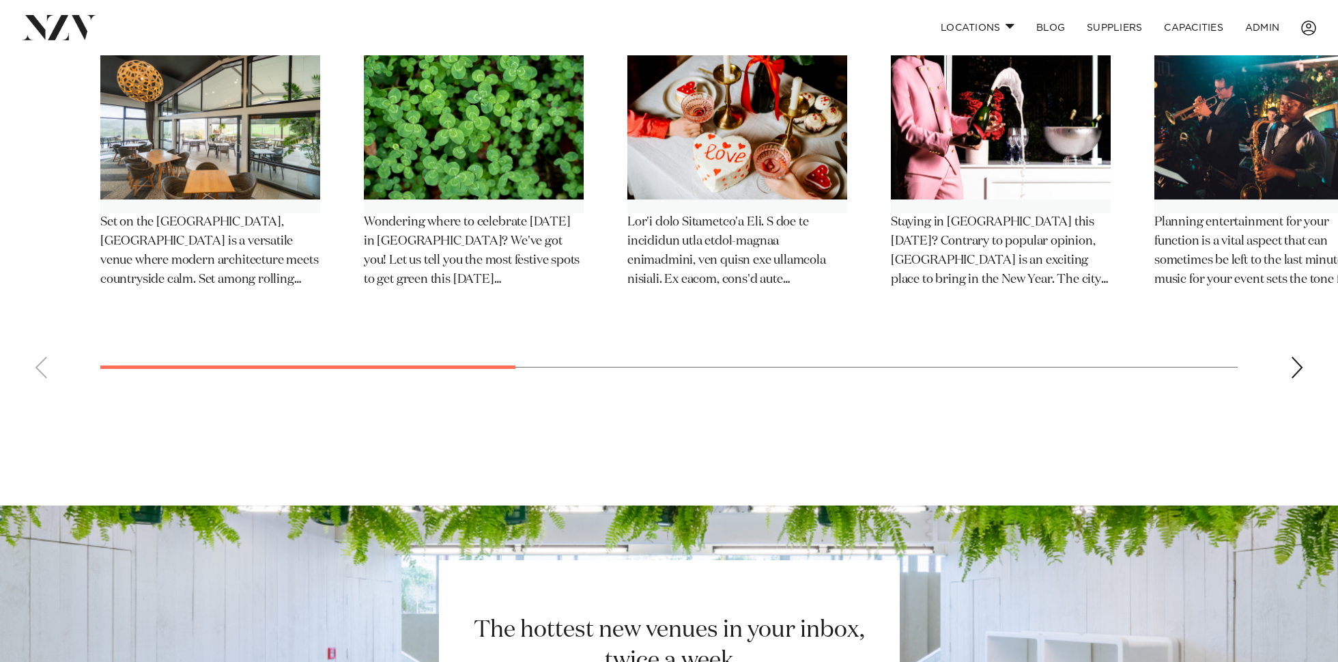
scroll to position [2516, 0]
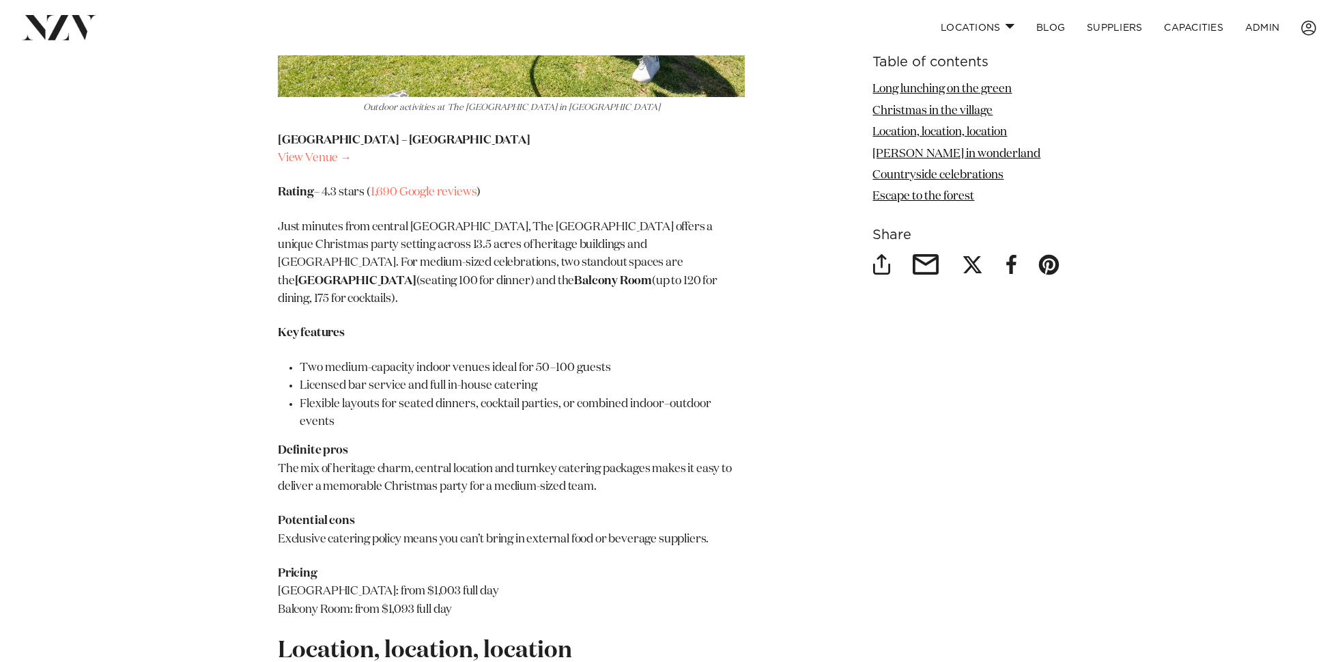
scroll to position [2831, 0]
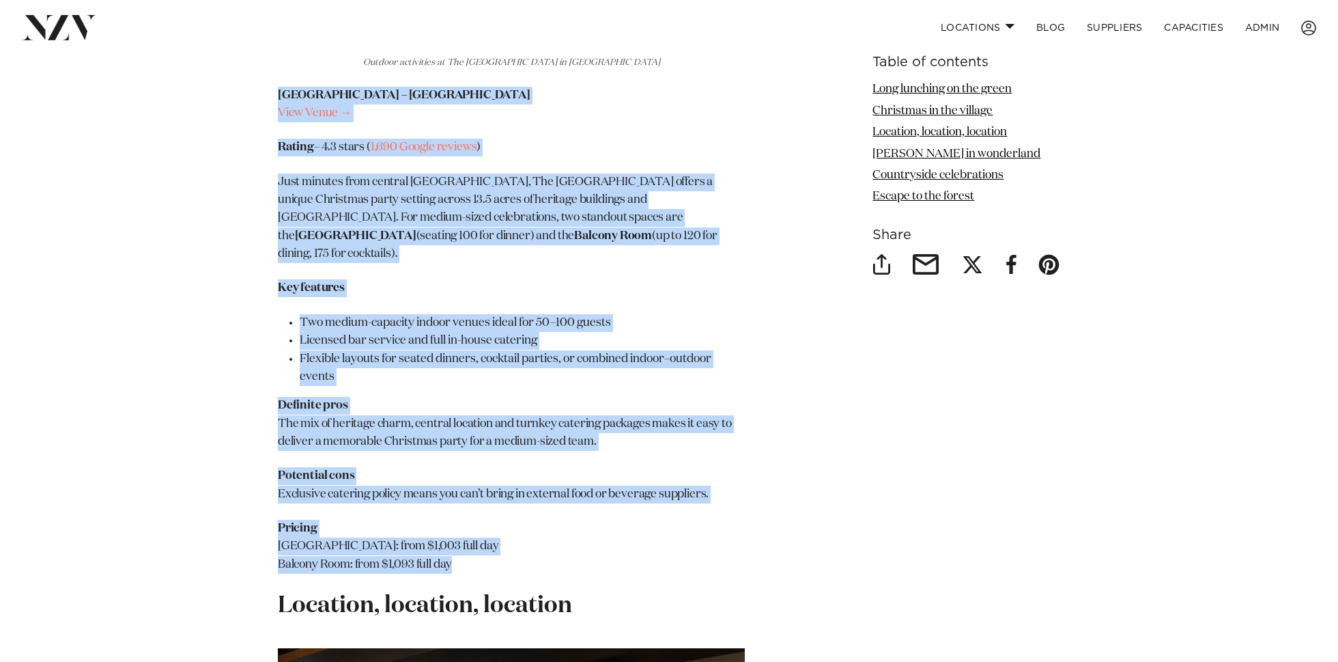
drag, startPoint x: 502, startPoint y: 536, endPoint x: 265, endPoint y: 71, distance: 521.8
copy section "Tauranga – The Historic Village View Venue → Rating – 4.3 stars ( 1,690 Google …"
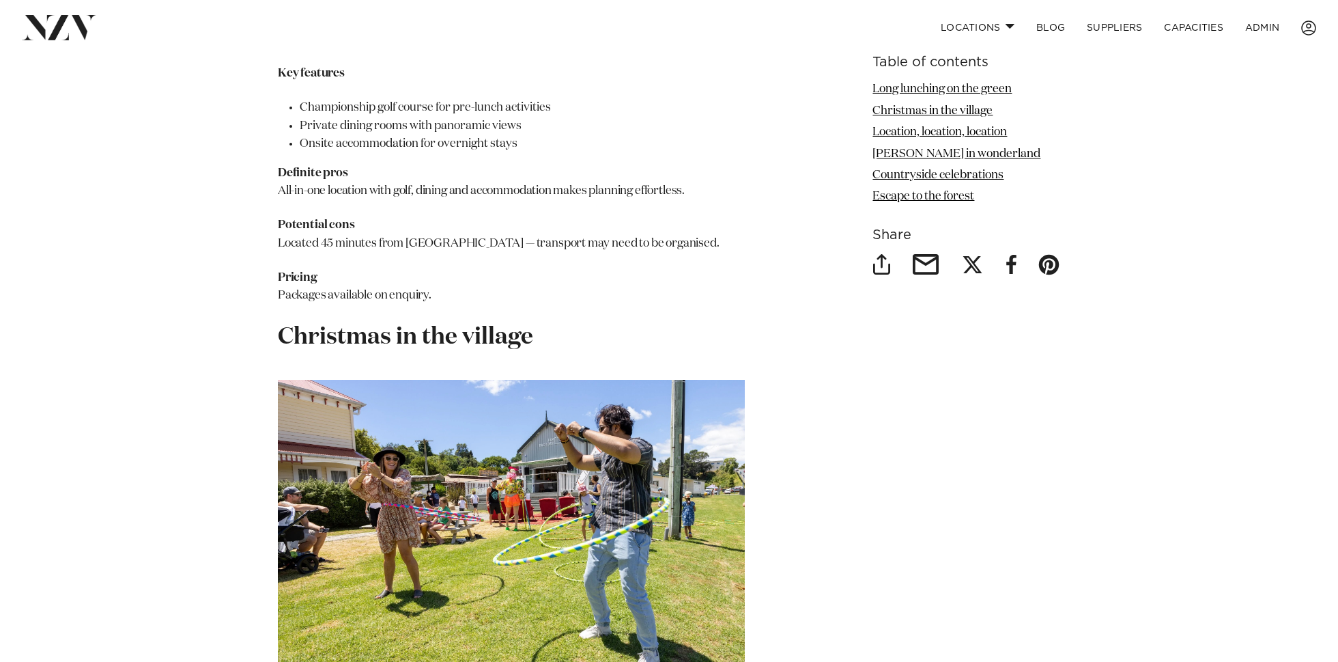
scroll to position [2186, 0]
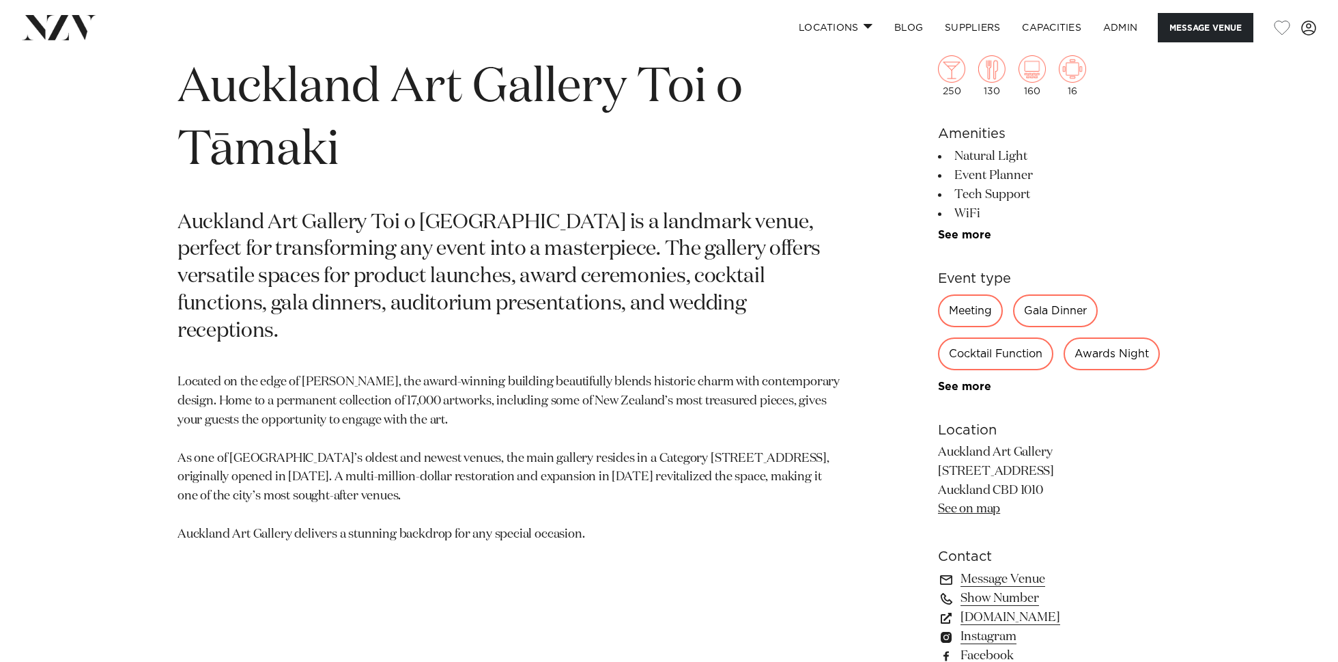
scroll to position [707, 0]
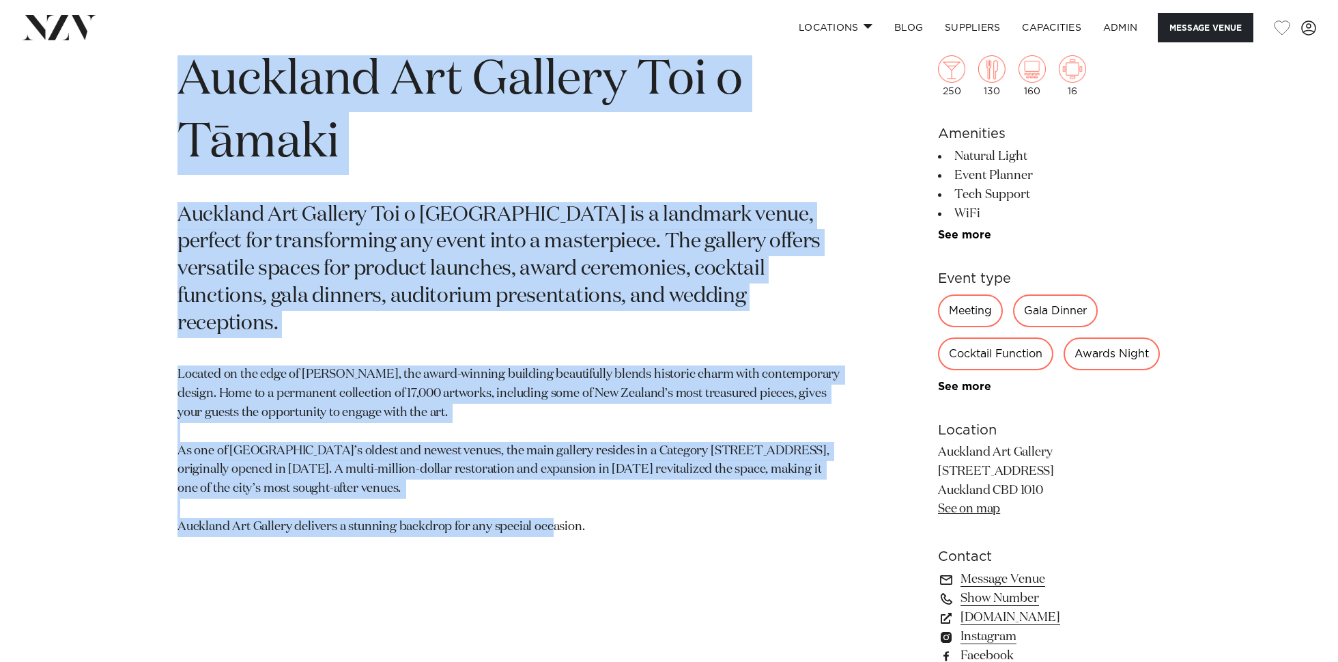
drag, startPoint x: 632, startPoint y: 525, endPoint x: 184, endPoint y: 88, distance: 625.2
click at [184, 88] on section "Auckland Auckland Art Gallery Toi o Tāmaki [GEOGRAPHIC_DATA] Toi o [GEOGRAPHIC_…" at bounding box center [510, 397] width 664 height 735
copy section "Auckland Art Gallery Toi o Tāmaki [GEOGRAPHIC_DATA] Toi o [GEOGRAPHIC_DATA] is …"
